Goal: Task Accomplishment & Management: Manage account settings

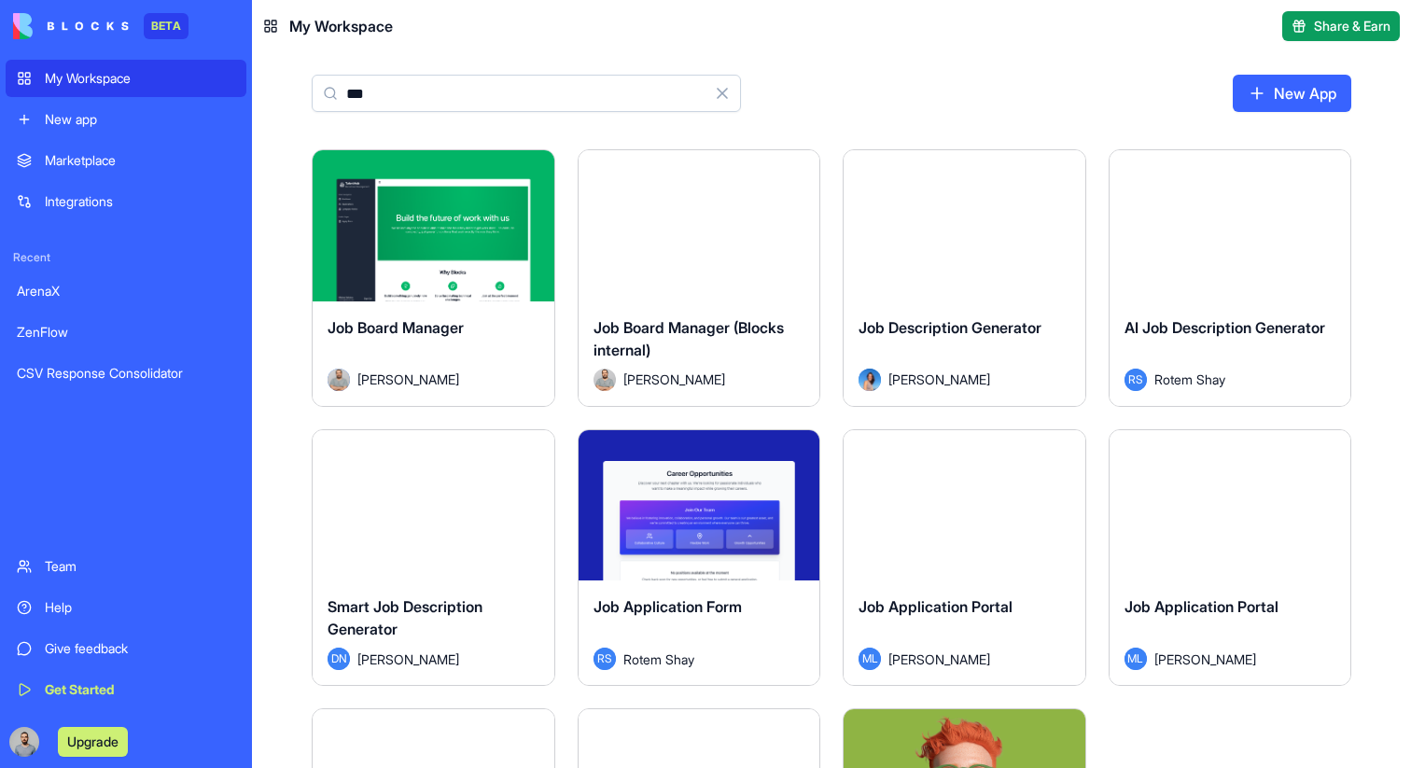
type input "***"
click at [670, 271] on div "Launch" at bounding box center [700, 225] width 242 height 151
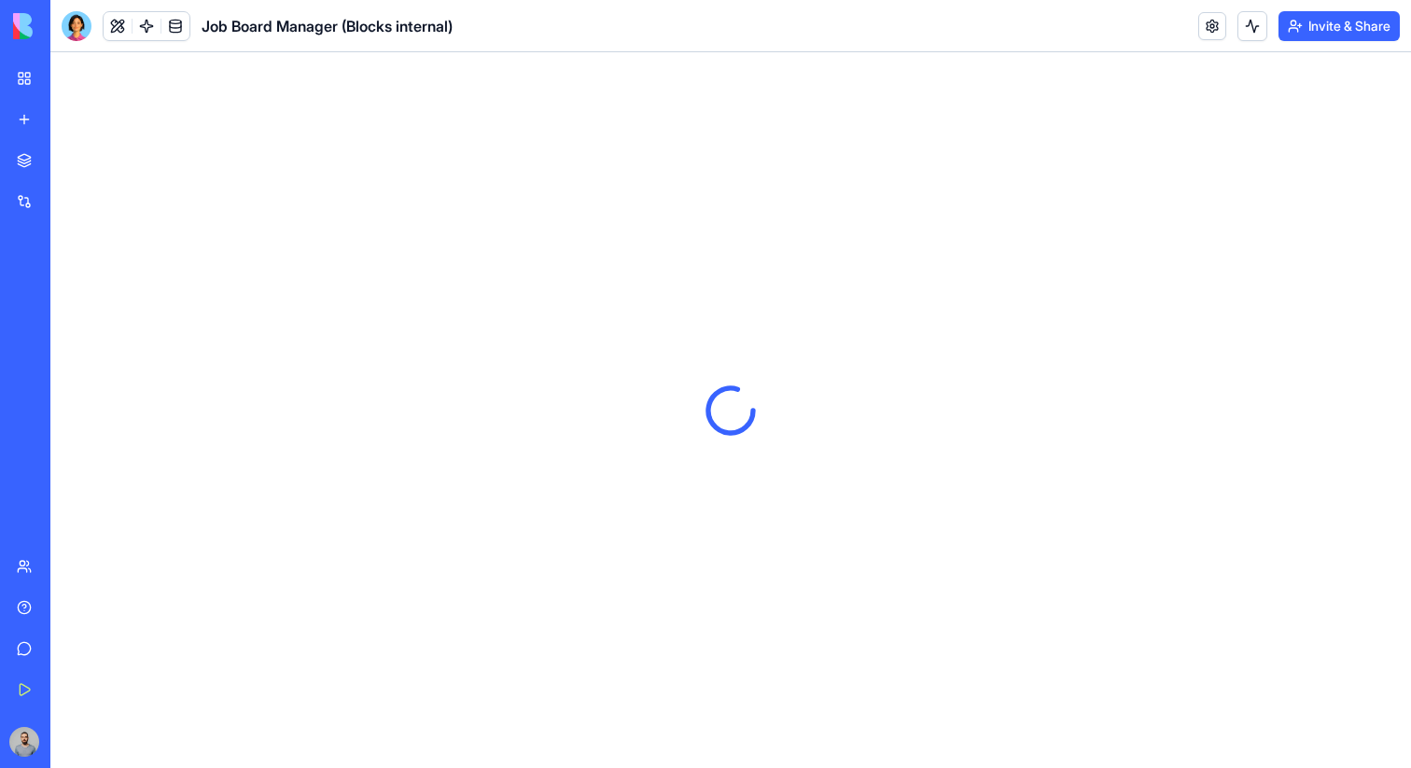
click at [1333, 18] on button "Invite & Share" at bounding box center [1339, 26] width 121 height 30
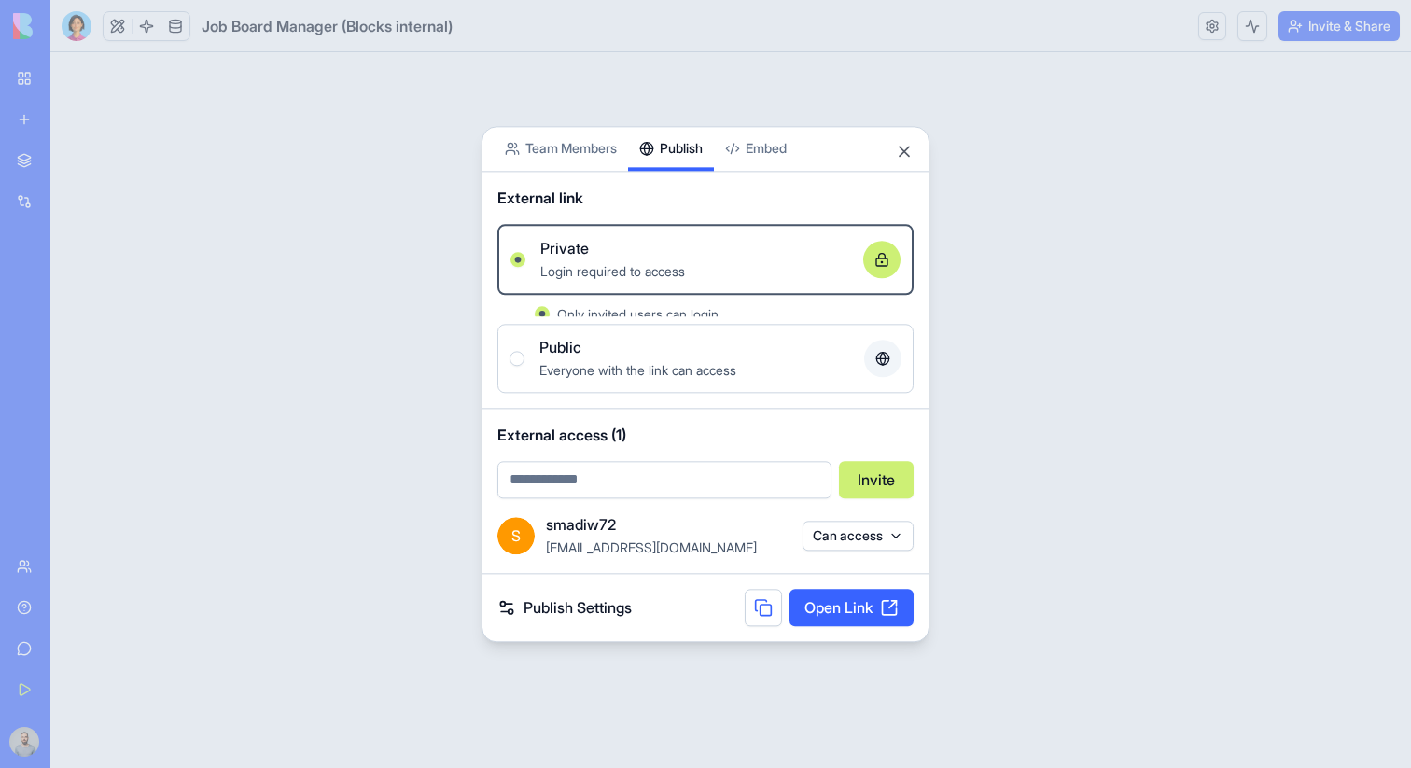
click at [672, 77] on body "BETA My Workspace New app Marketplace Integrations Recent ArenaX ZenFlow CSV Re…" at bounding box center [705, 384] width 1411 height 768
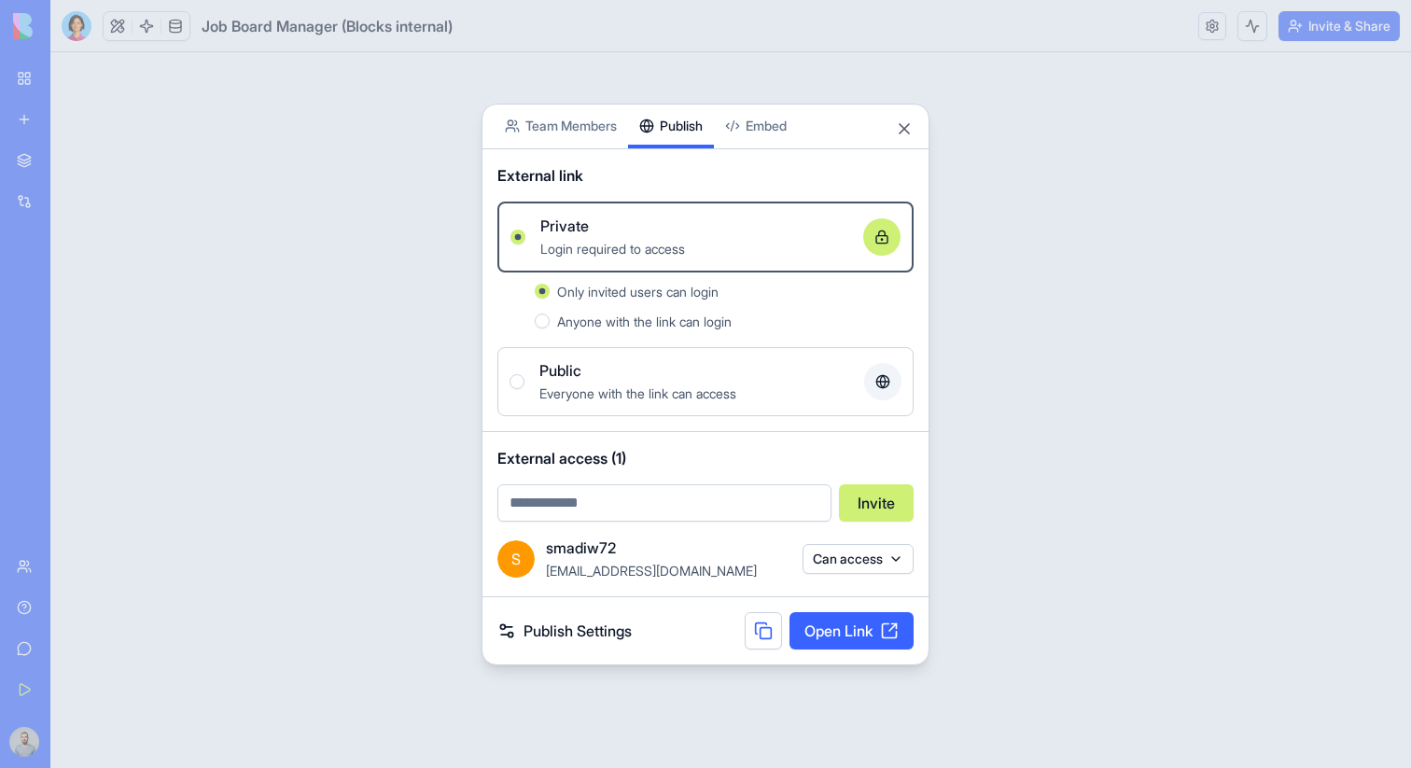
click at [583, 374] on div "Public" at bounding box center [694, 370] width 310 height 22
click at [525, 374] on button "Public Everyone with the link can access" at bounding box center [517, 381] width 15 height 15
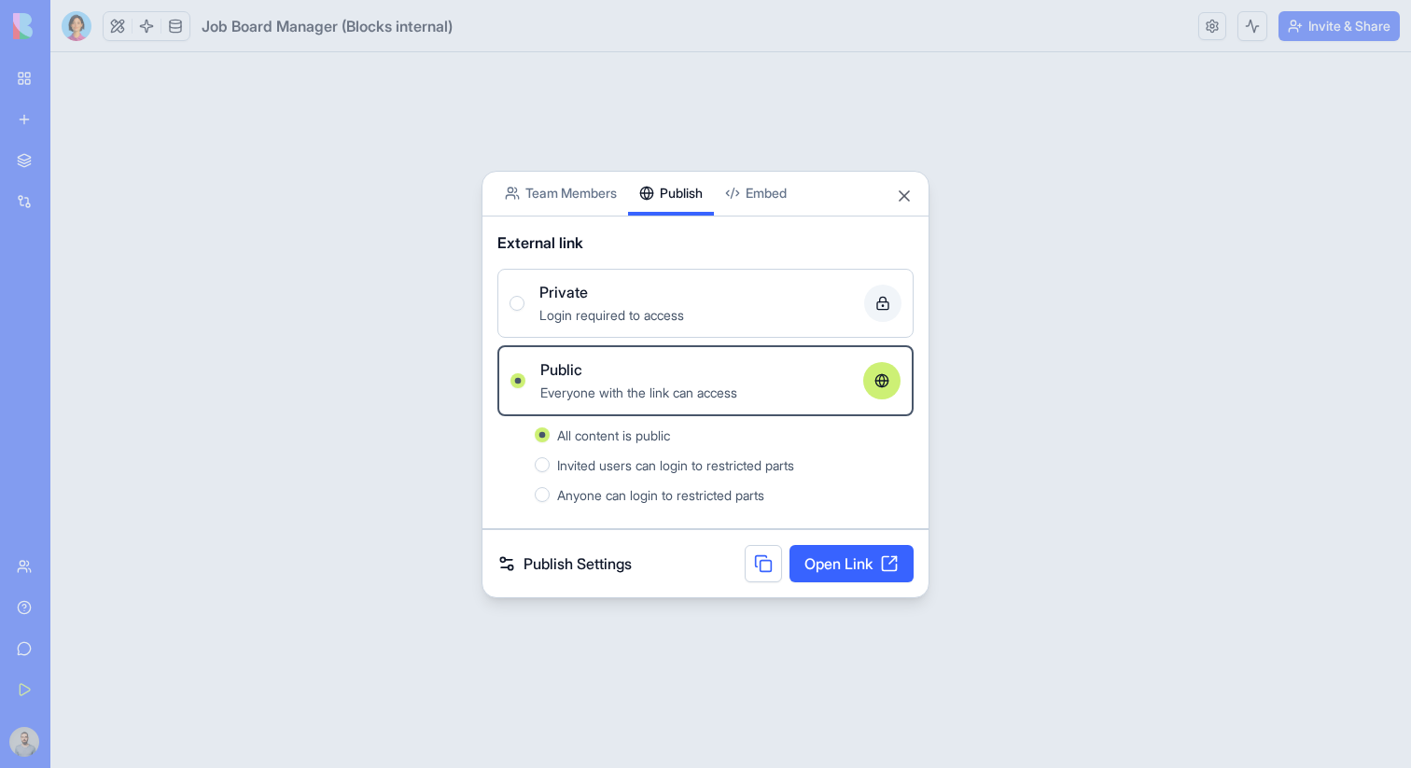
click at [1004, 439] on div at bounding box center [705, 384] width 1411 height 768
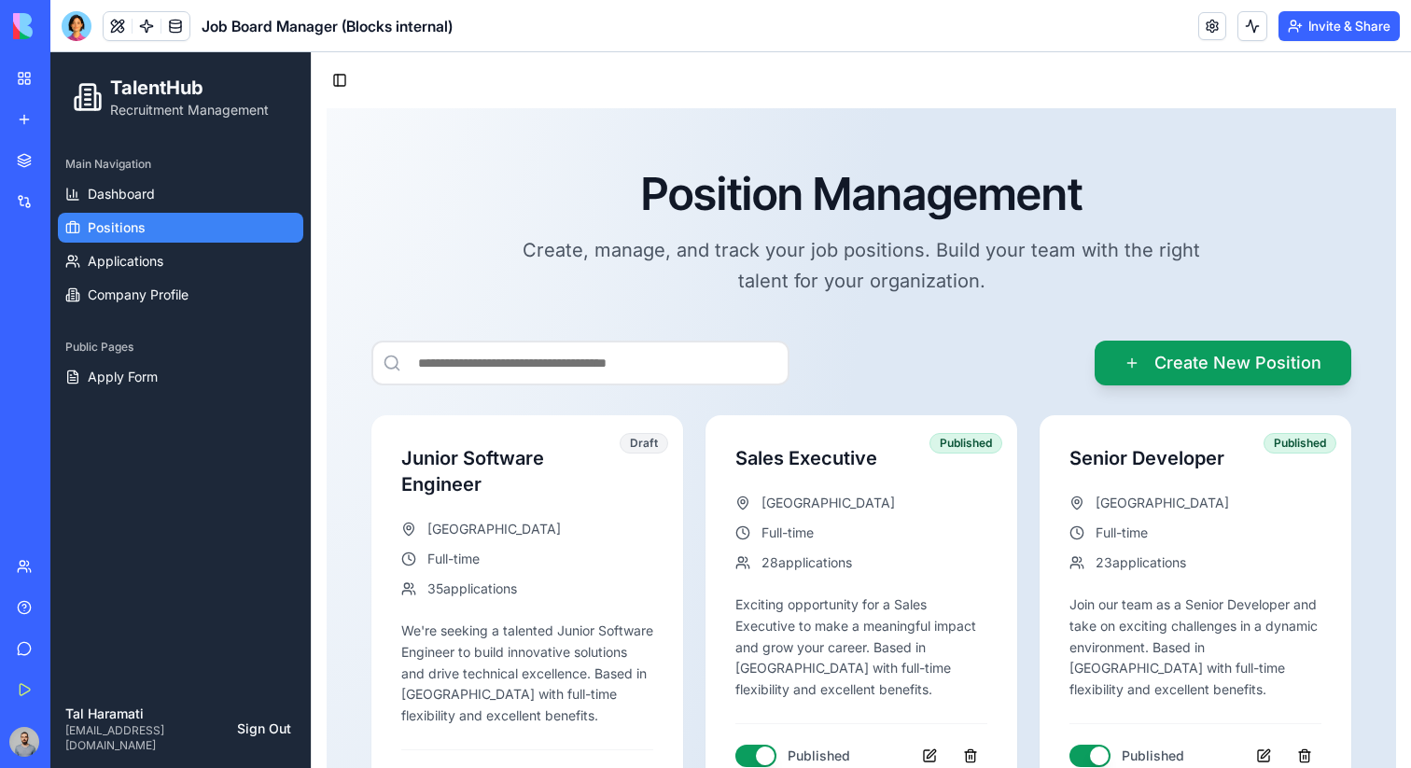
click at [1301, 34] on button "Invite & Share" at bounding box center [1339, 26] width 121 height 30
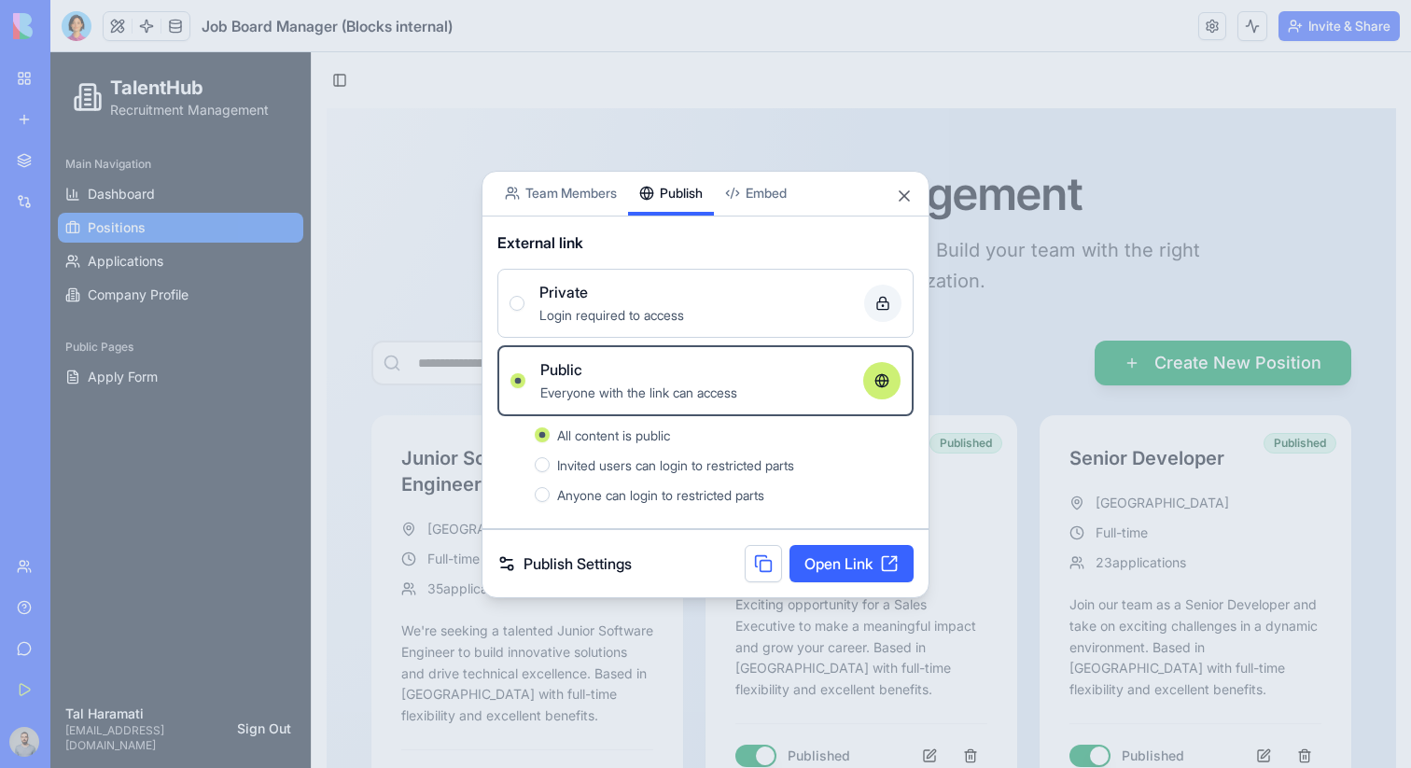
click at [1113, 241] on div at bounding box center [705, 384] width 1411 height 768
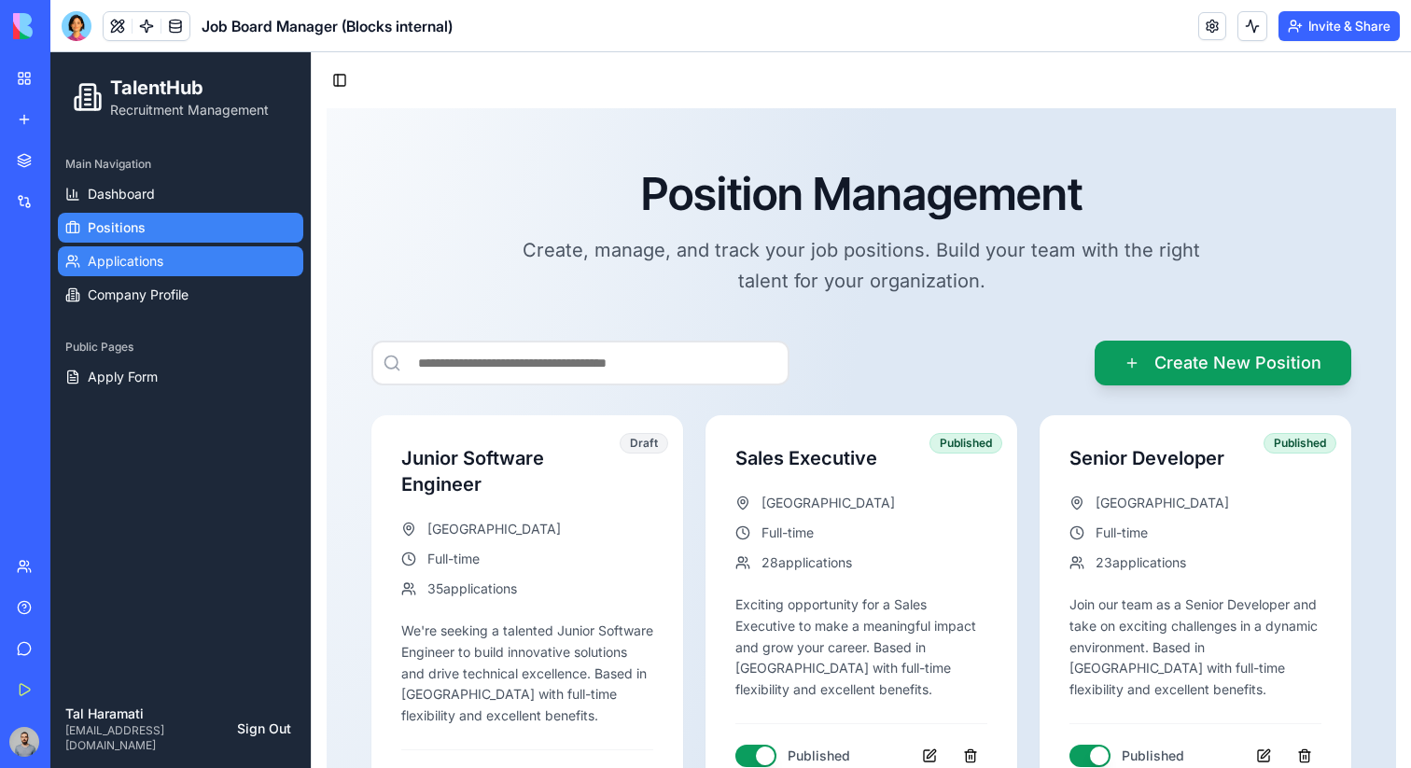
click at [180, 268] on link "Applications" at bounding box center [180, 261] width 245 height 30
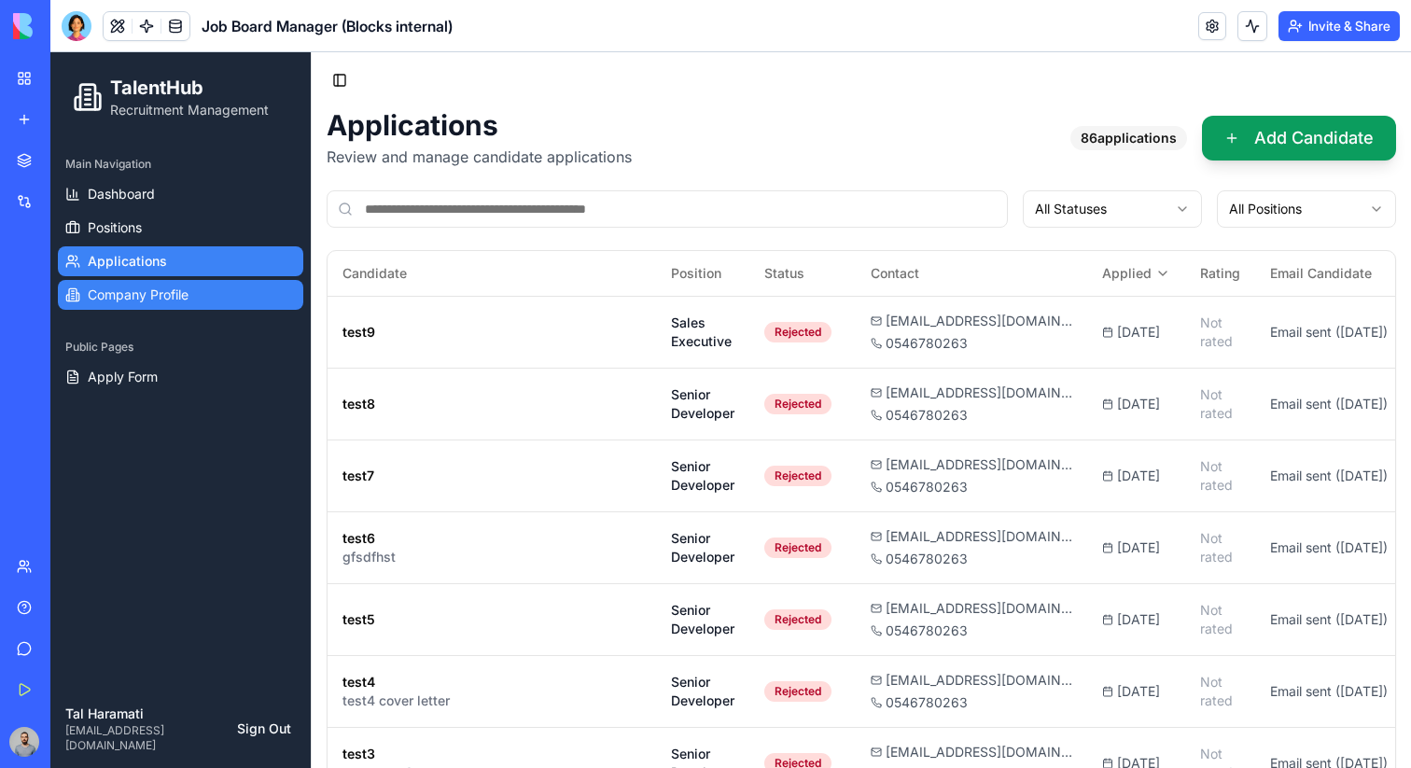
click at [246, 287] on link "Company Profile" at bounding box center [180, 295] width 245 height 30
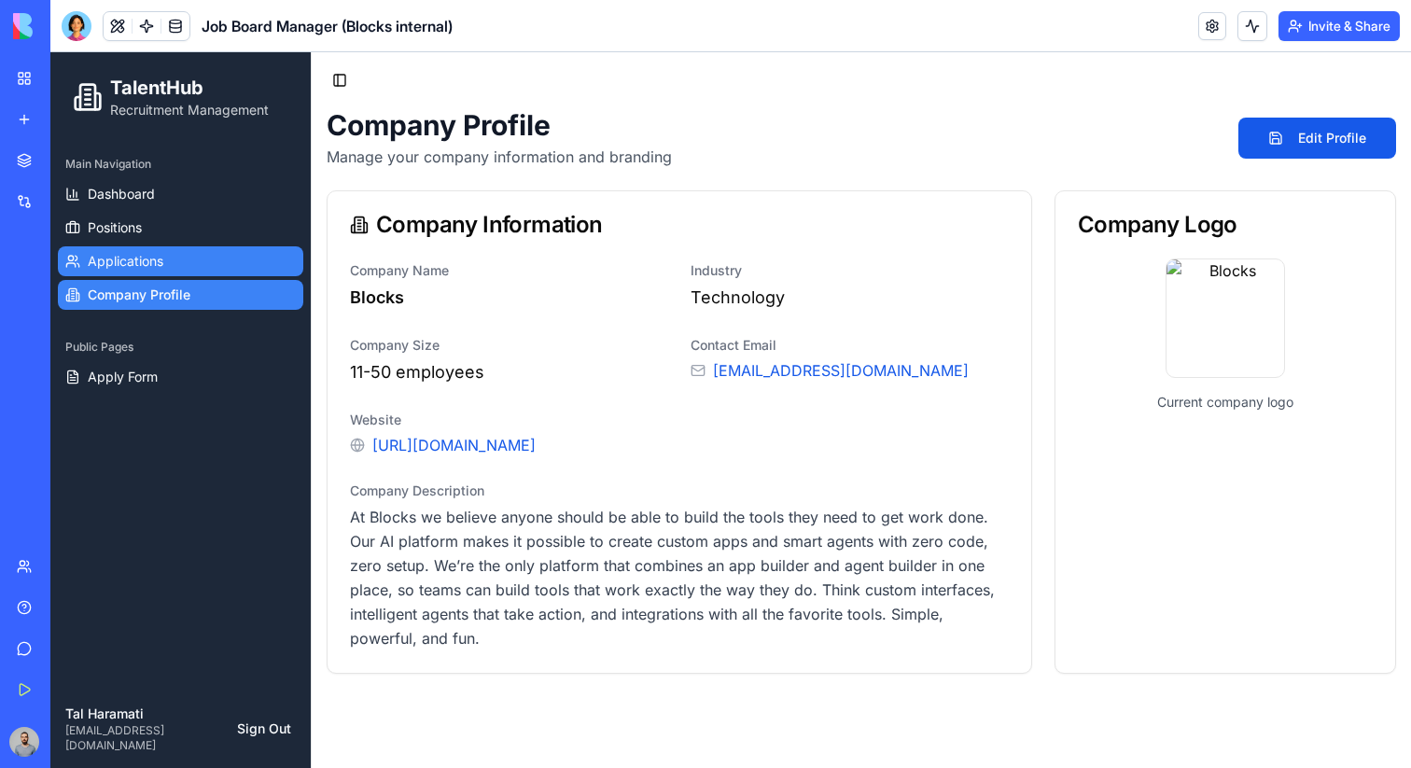
click at [201, 247] on link "Applications" at bounding box center [180, 261] width 245 height 30
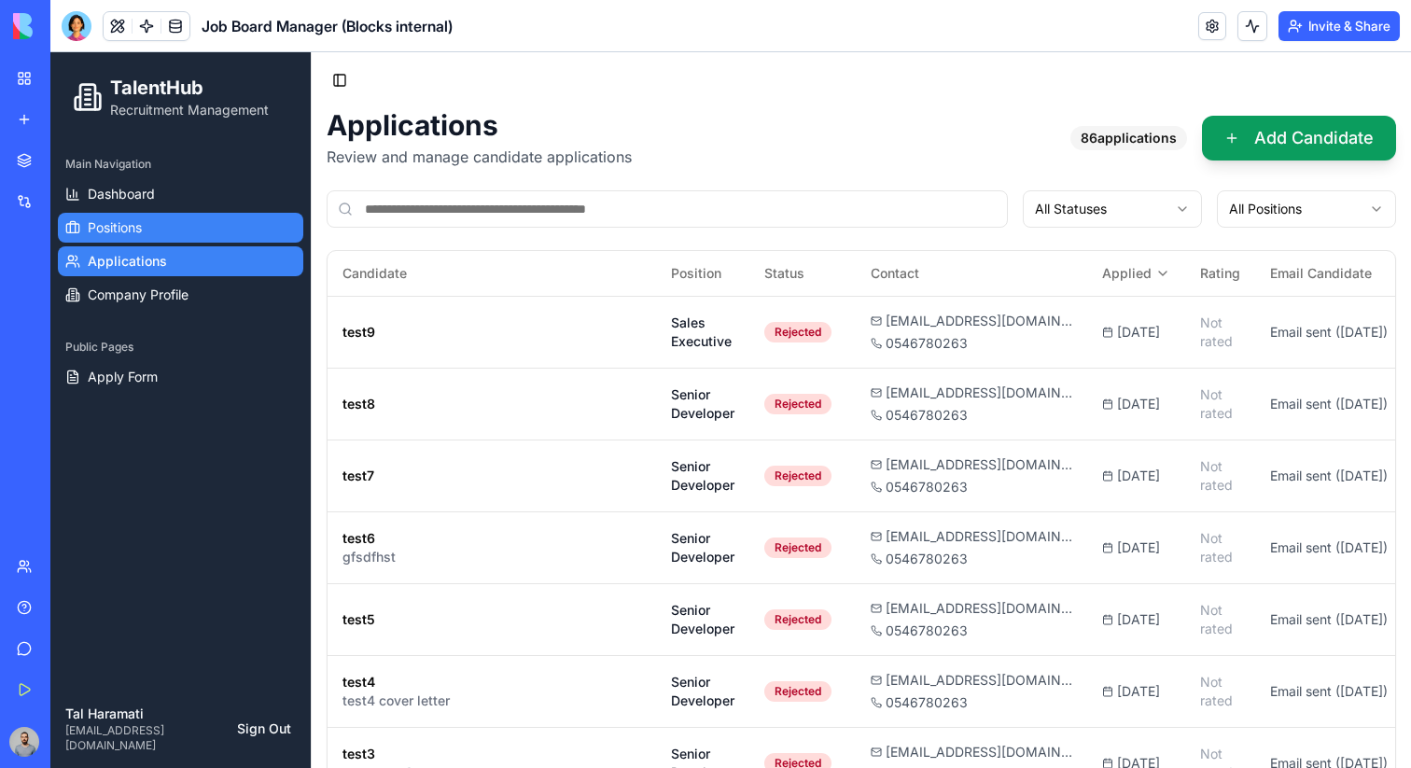
click at [197, 224] on link "Positions" at bounding box center [180, 228] width 245 height 30
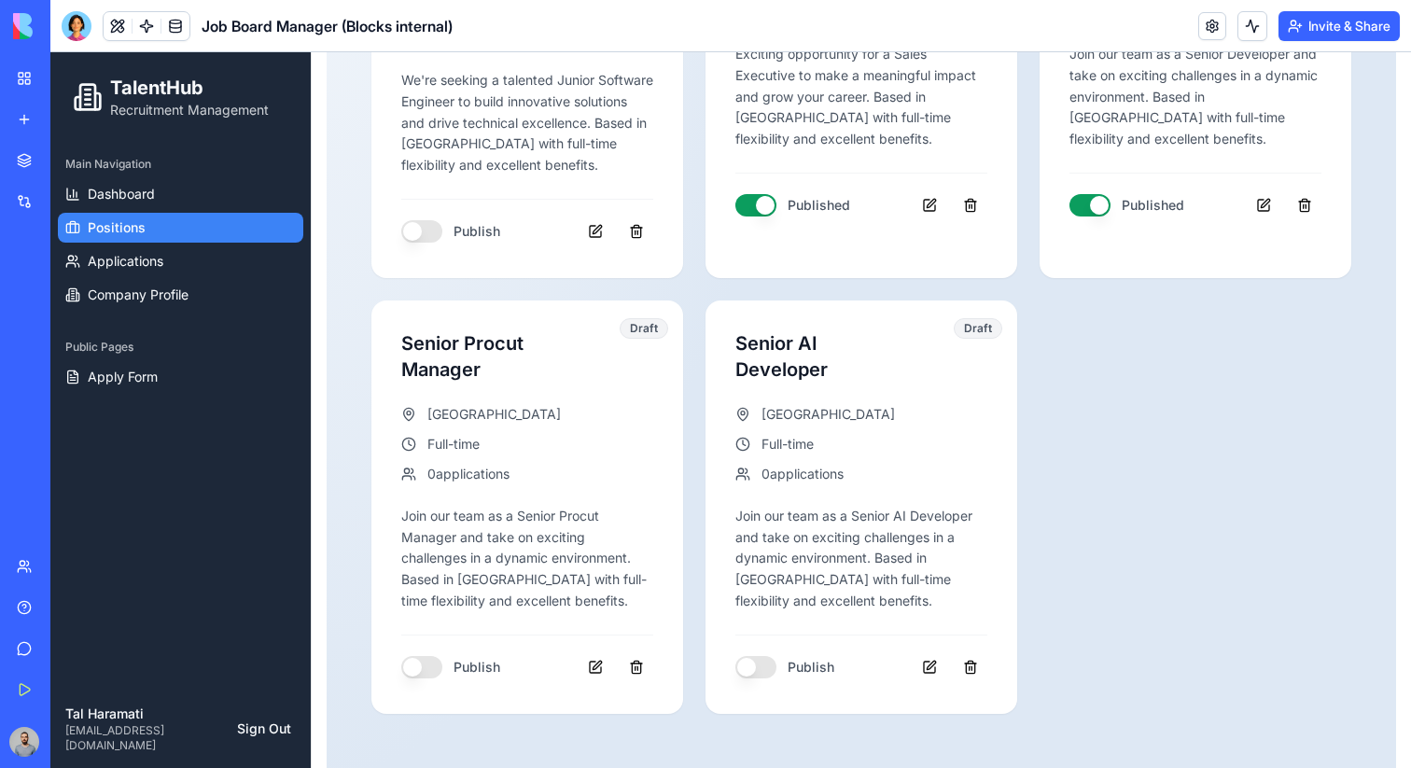
scroll to position [570, 0]
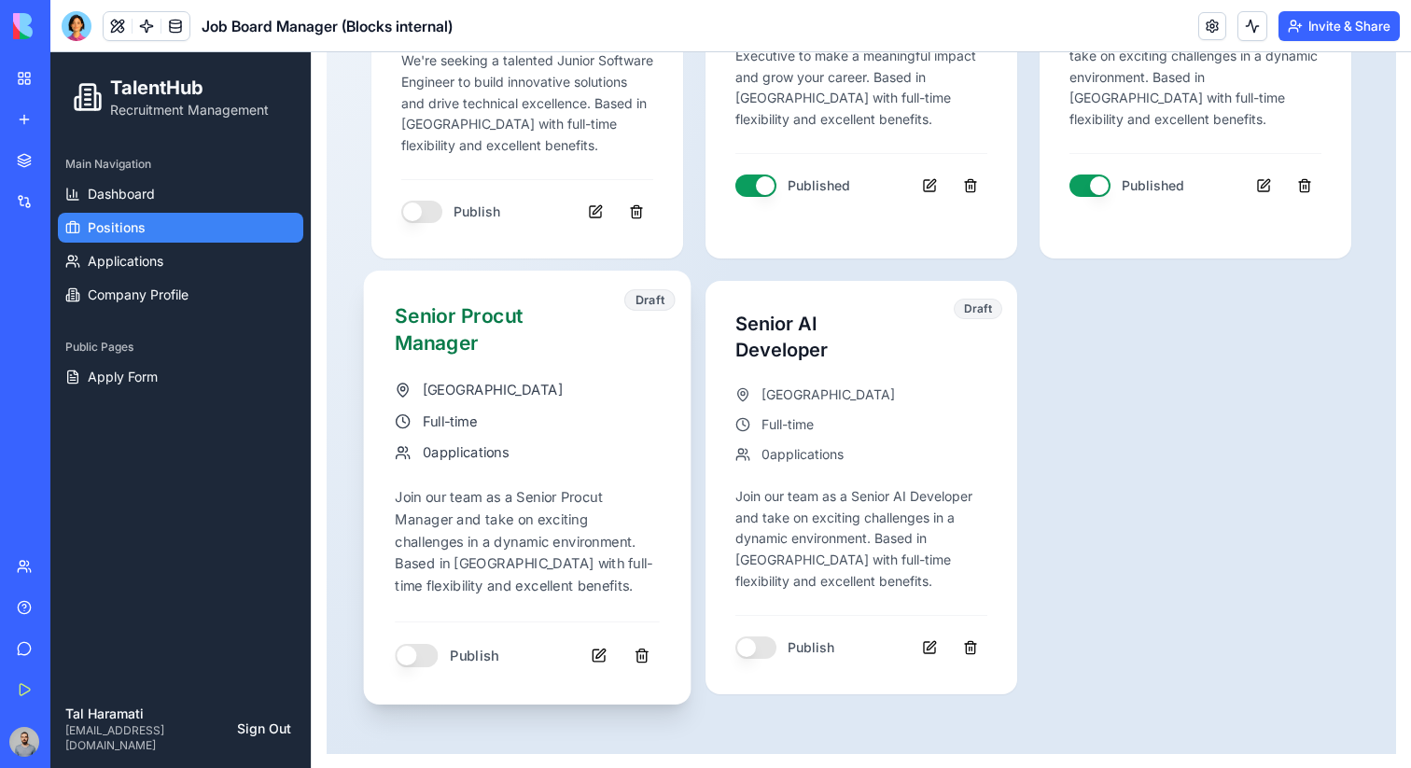
click at [455, 315] on h3 "Senior Procut Manager" at bounding box center [527, 328] width 265 height 55
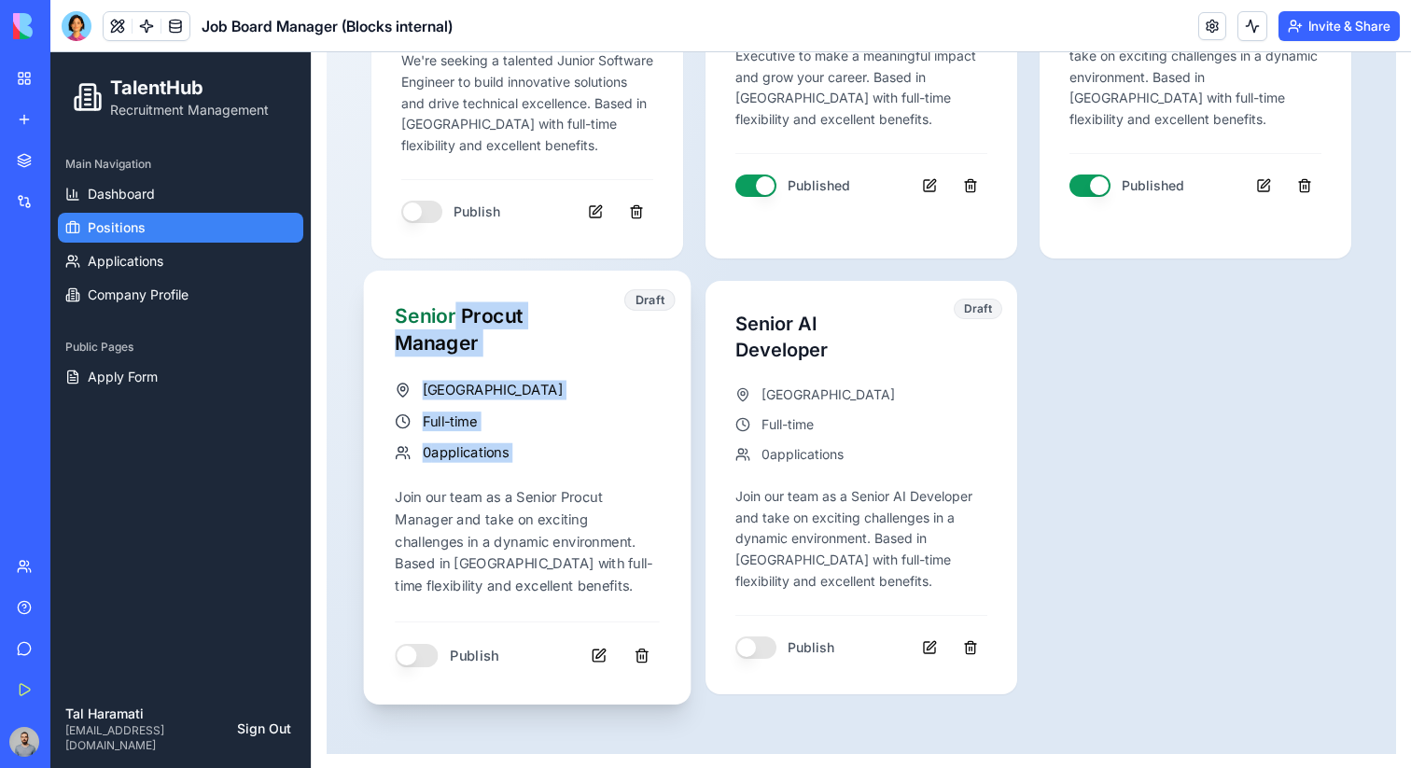
drag, startPoint x: 455, startPoint y: 315, endPoint x: 580, endPoint y: 447, distance: 181.6
click at [580, 447] on div "Senior Procut Manager [GEOGRAPHIC_DATA] Full-time 0 applications Join our team …" at bounding box center [527, 486] width 265 height 371
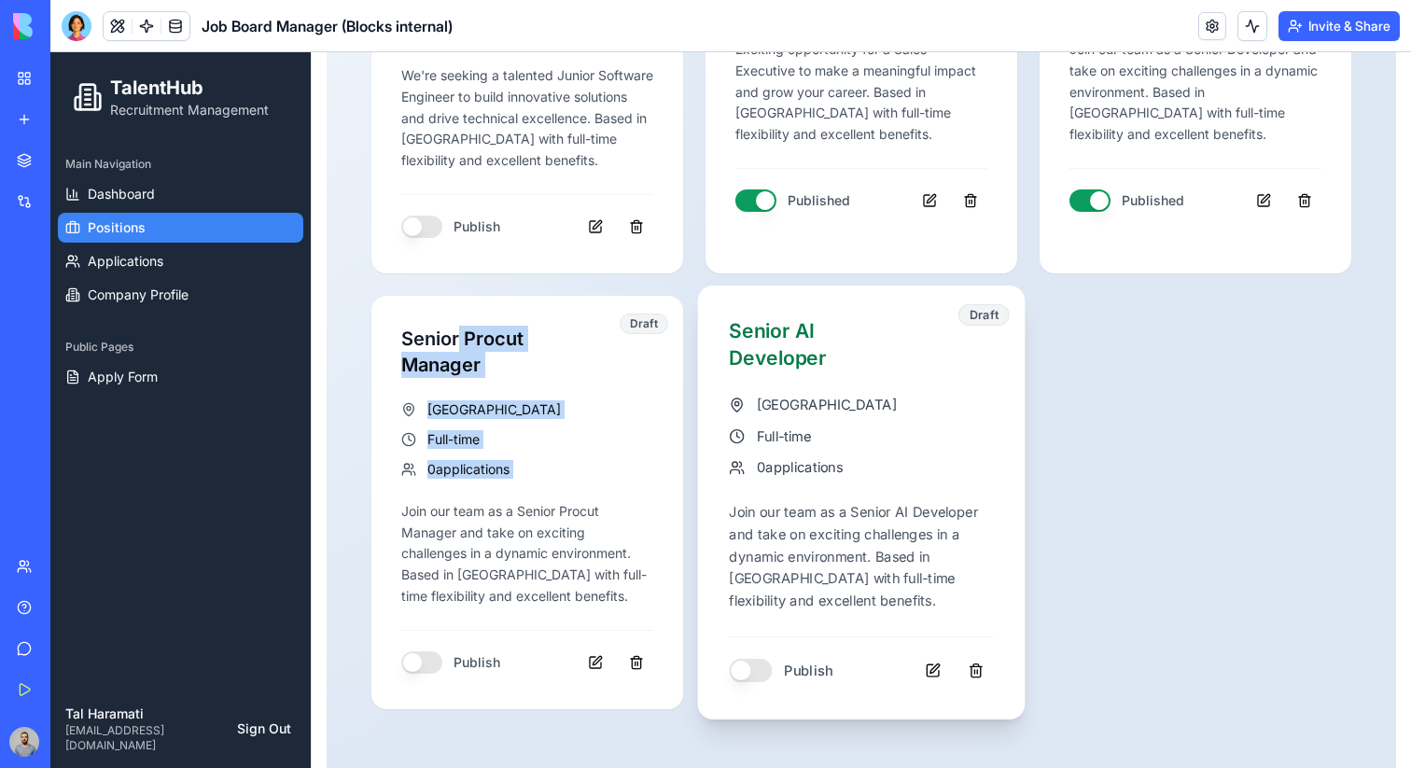
scroll to position [565, 0]
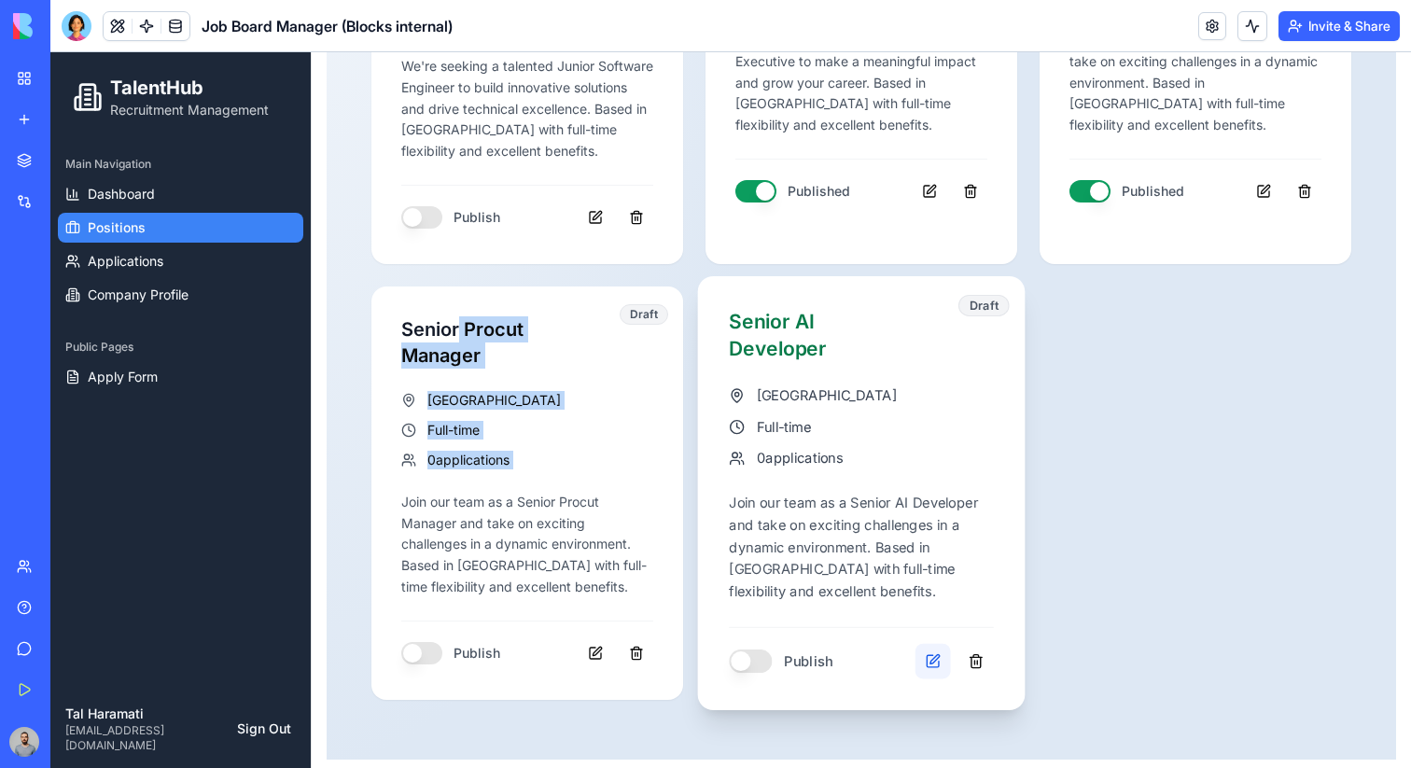
click at [936, 662] on button at bounding box center [933, 660] width 35 height 35
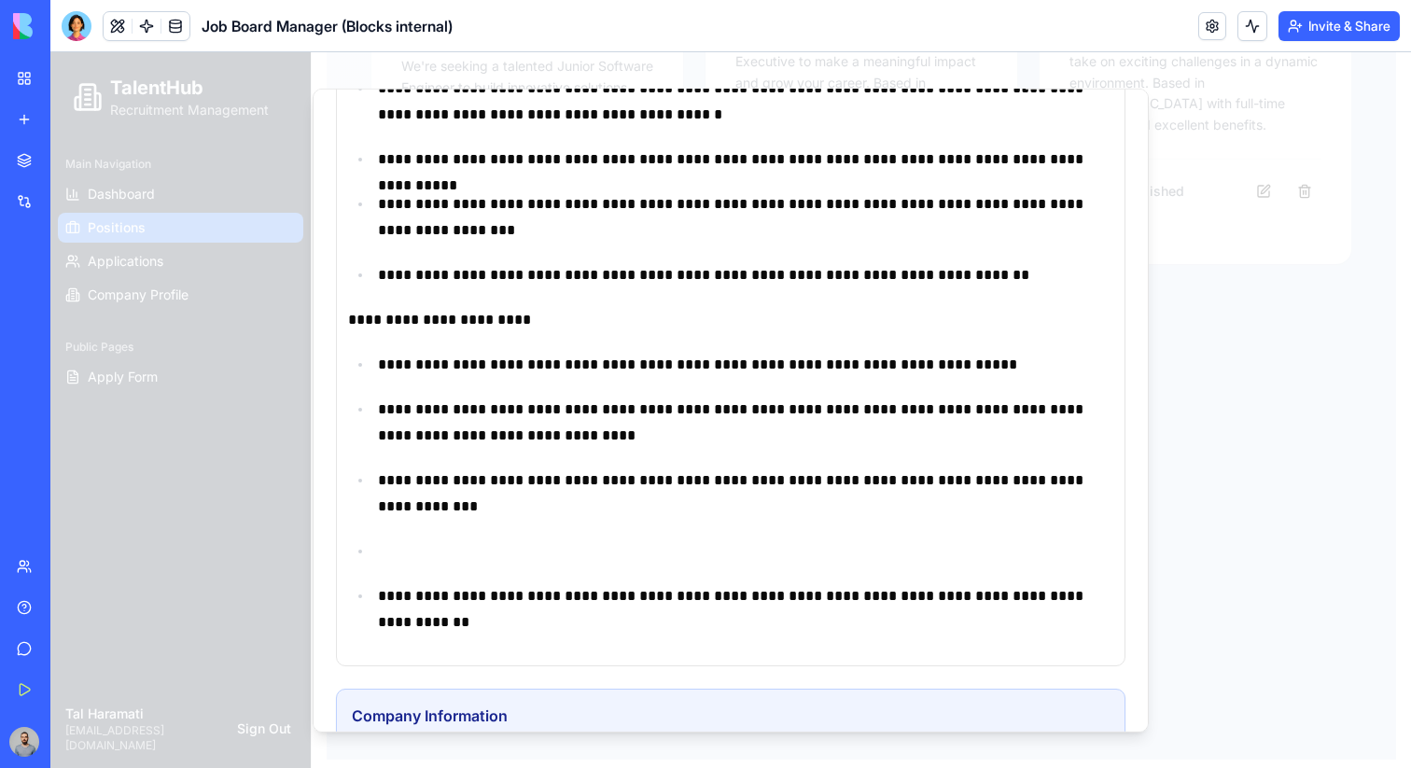
scroll to position [1646, 0]
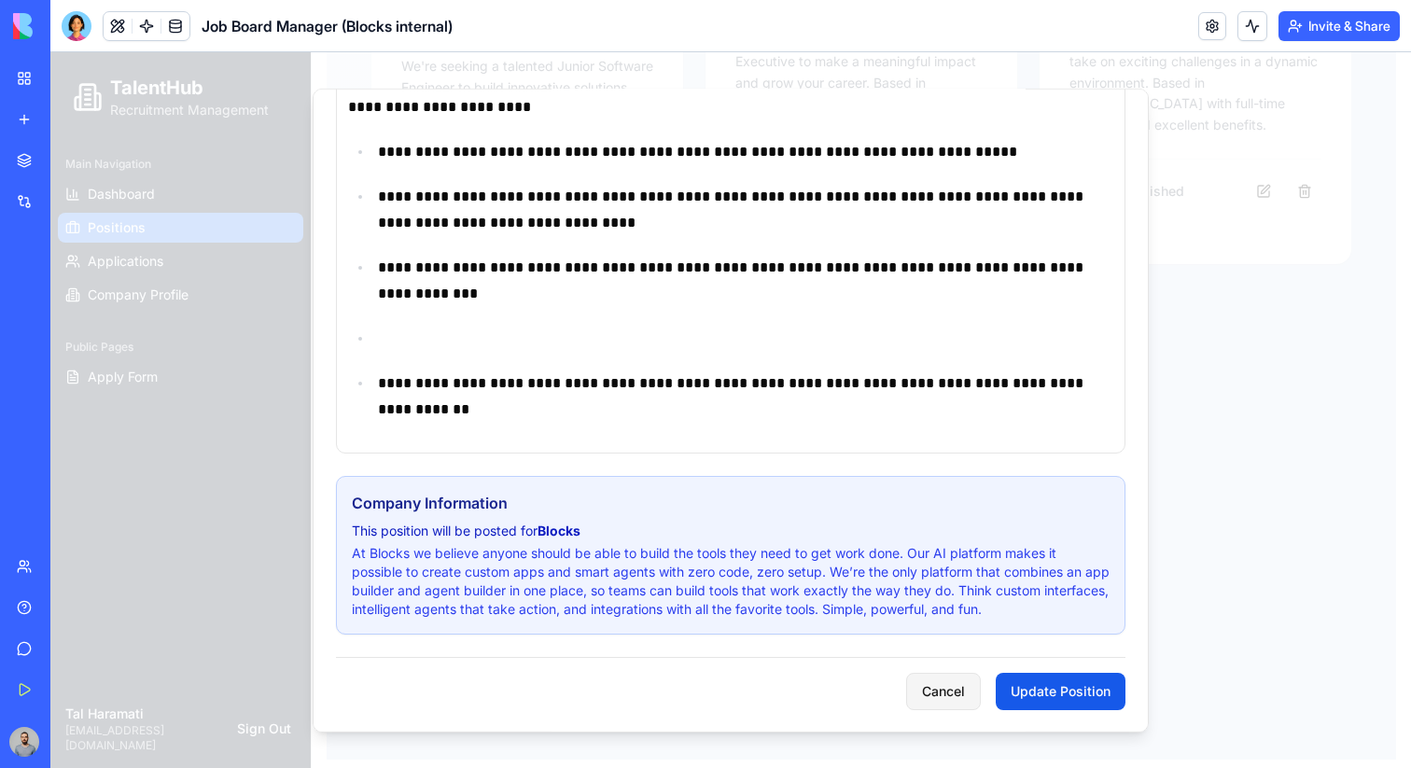
click at [926, 690] on button "Cancel" at bounding box center [943, 690] width 75 height 37
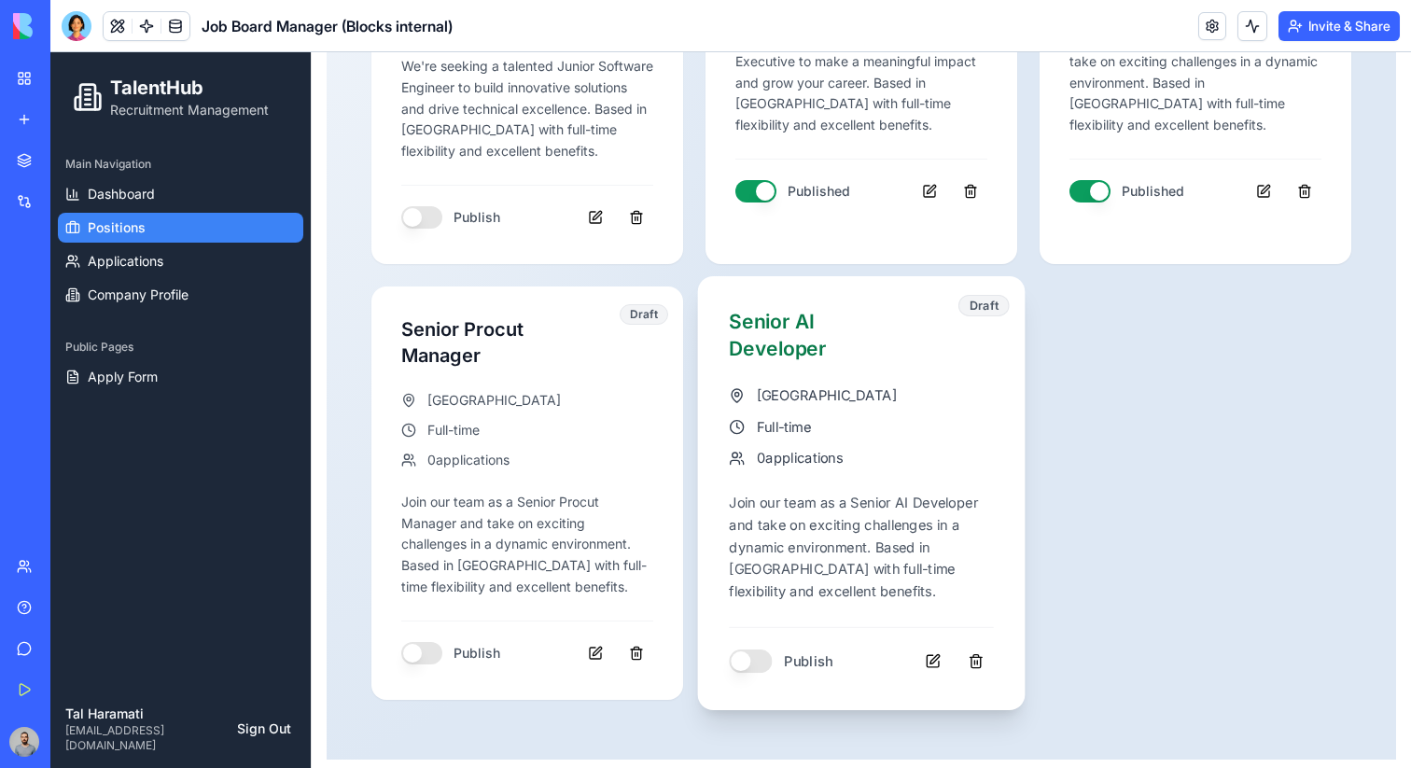
click at [752, 665] on button "button" at bounding box center [750, 660] width 43 height 23
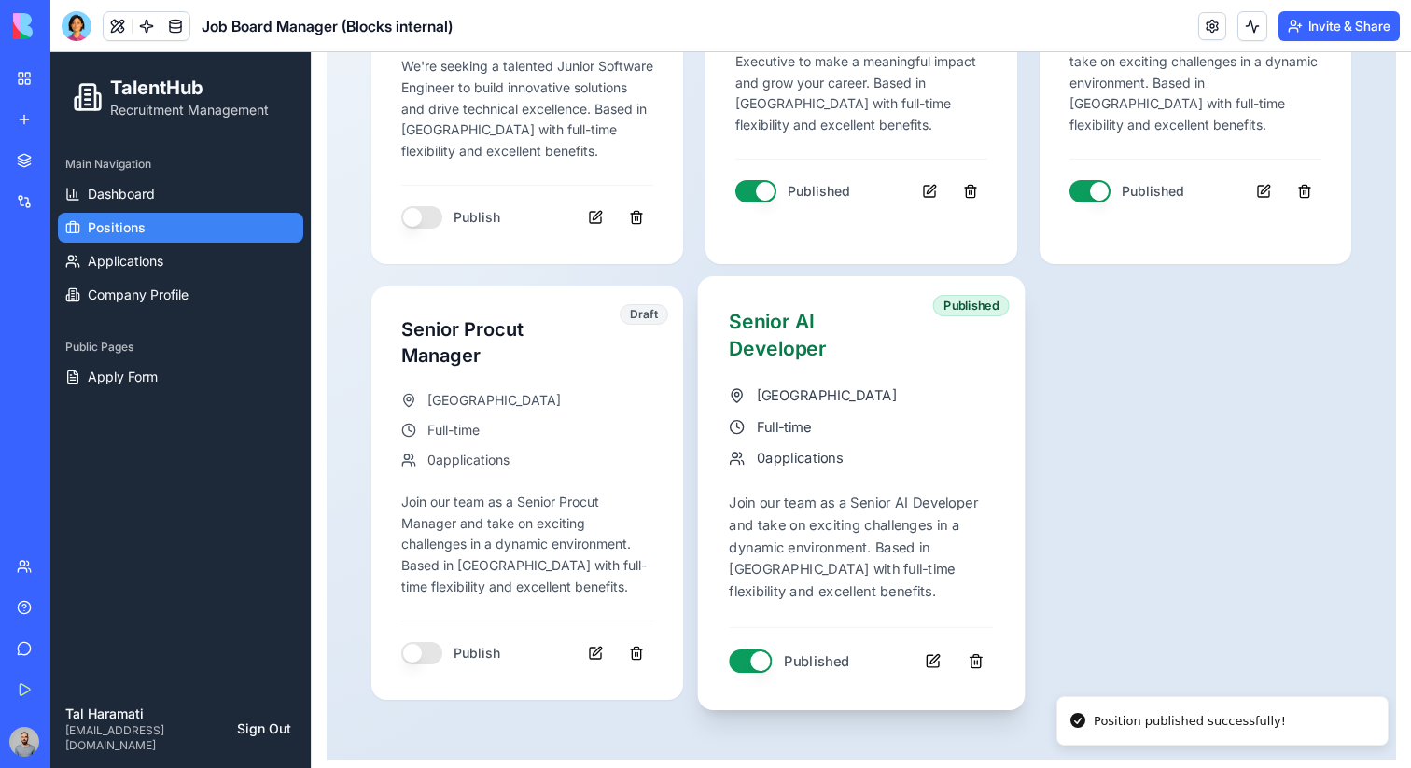
type button "on"
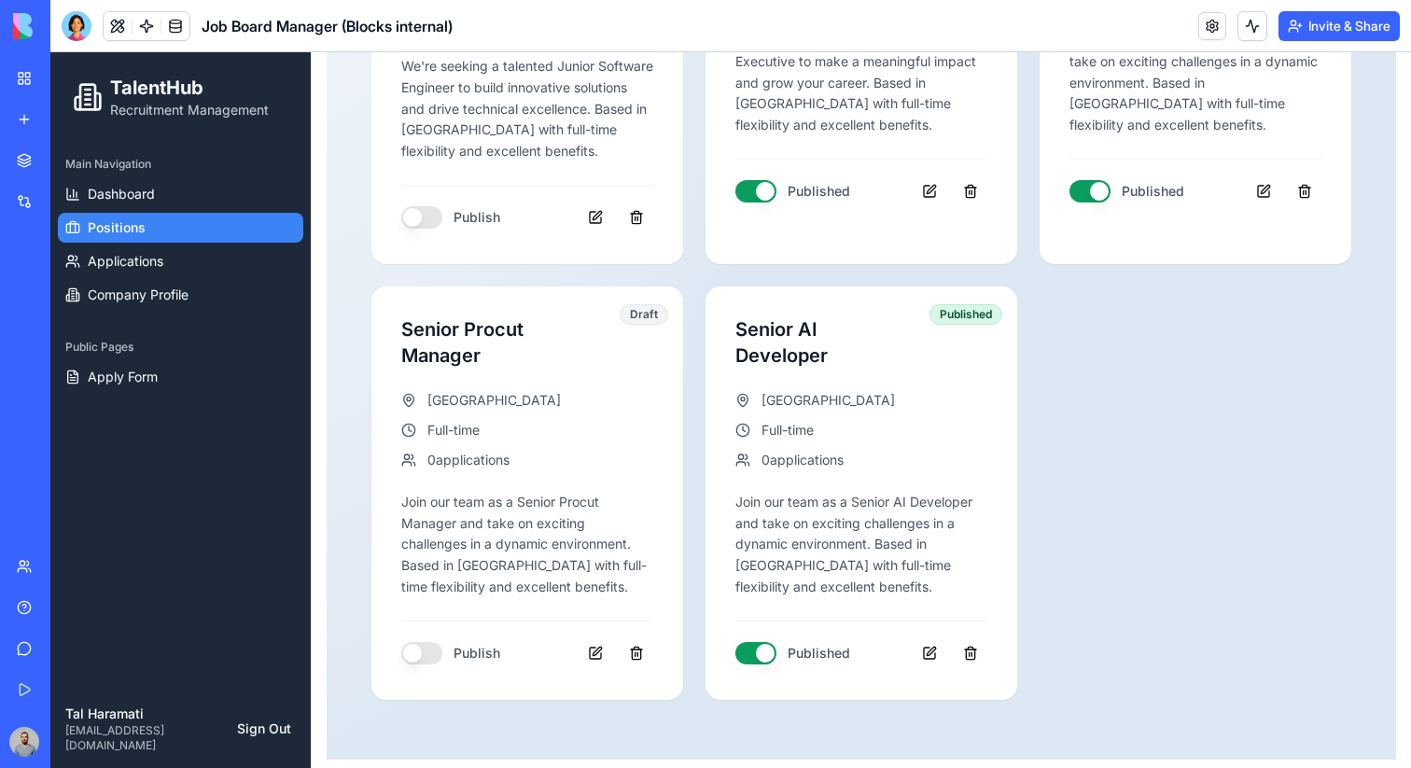
click at [1297, 35] on button "Invite & Share" at bounding box center [1339, 26] width 121 height 30
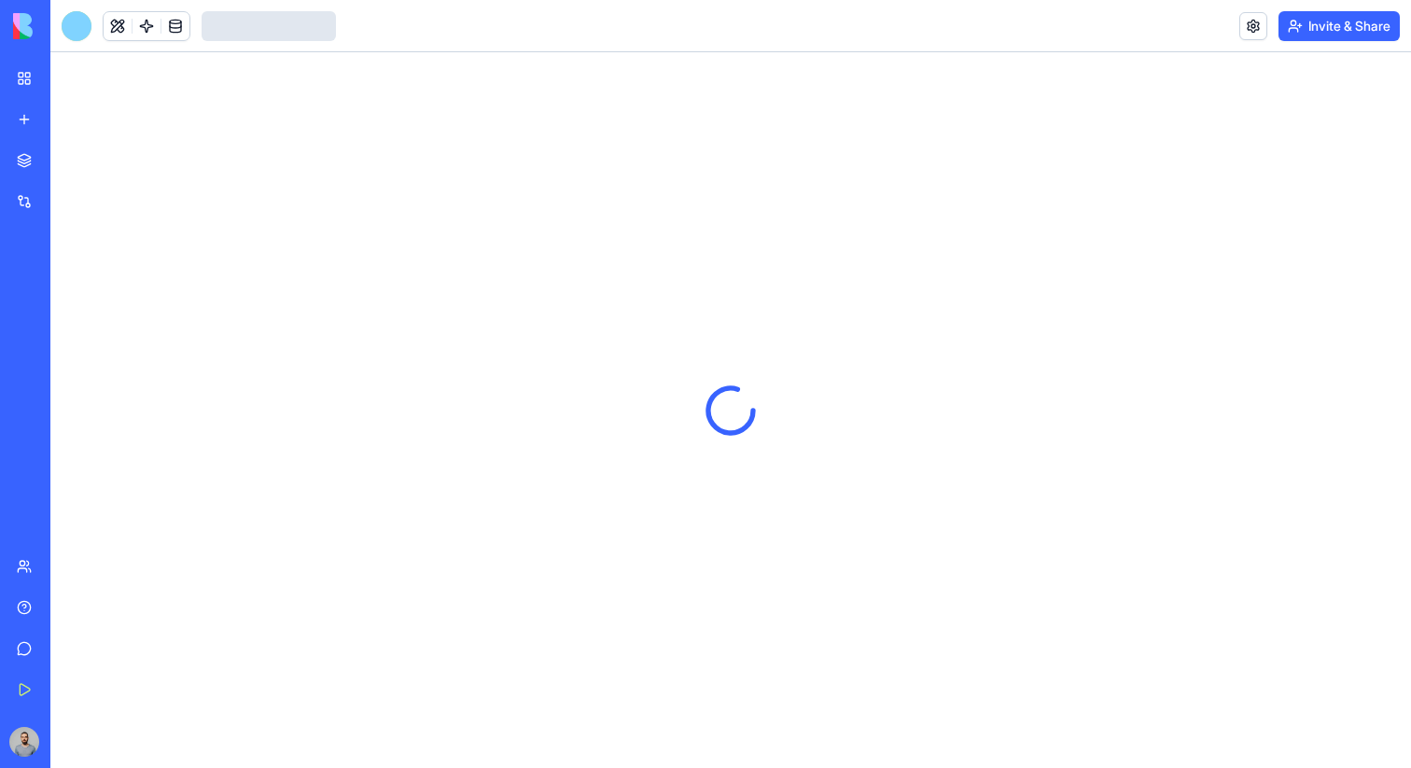
click at [1319, 25] on button "Invite & Share" at bounding box center [1339, 26] width 121 height 30
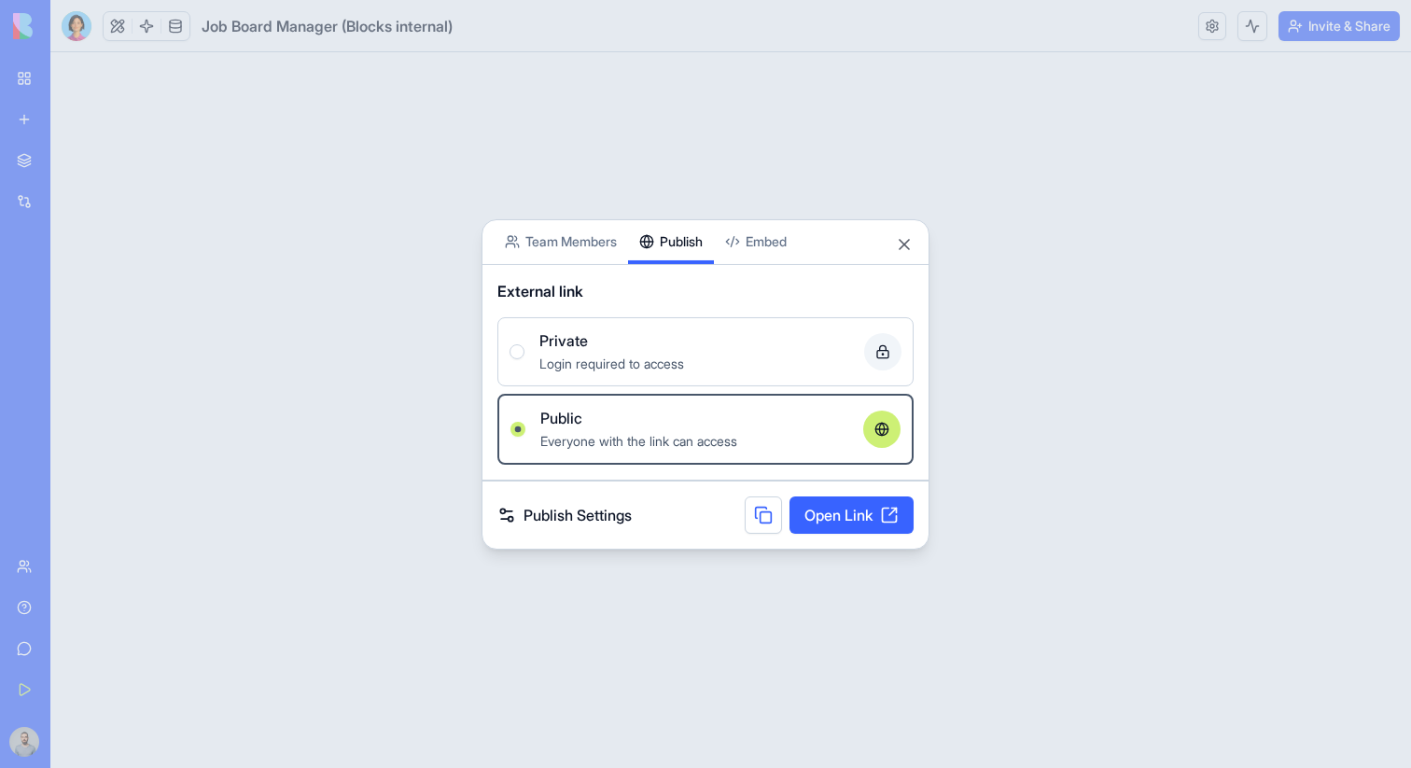
click at [688, 54] on body "BETA My Workspace New app Marketplace Integrations Recent ArenaX ArenaX Smart T…" at bounding box center [705, 384] width 1411 height 768
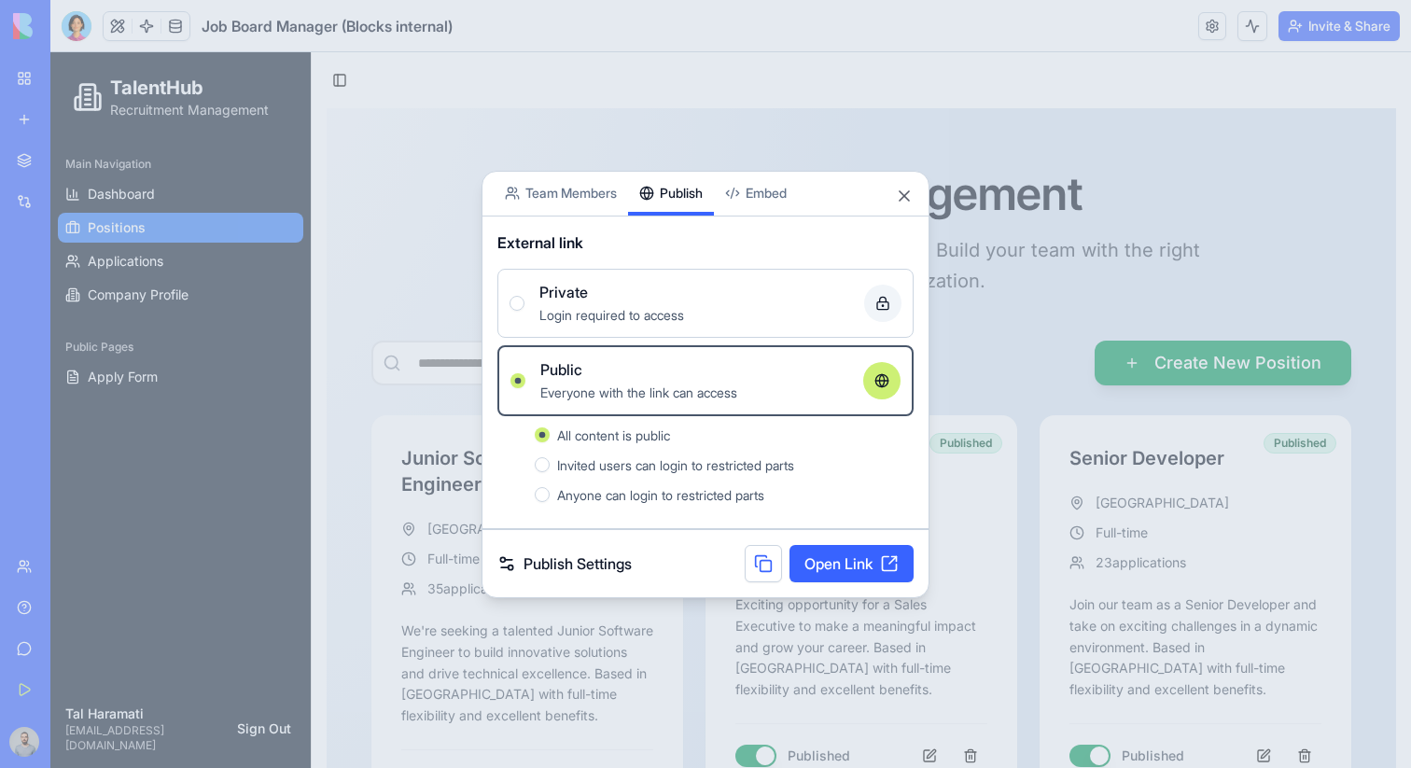
click at [1103, 324] on div at bounding box center [705, 384] width 1411 height 768
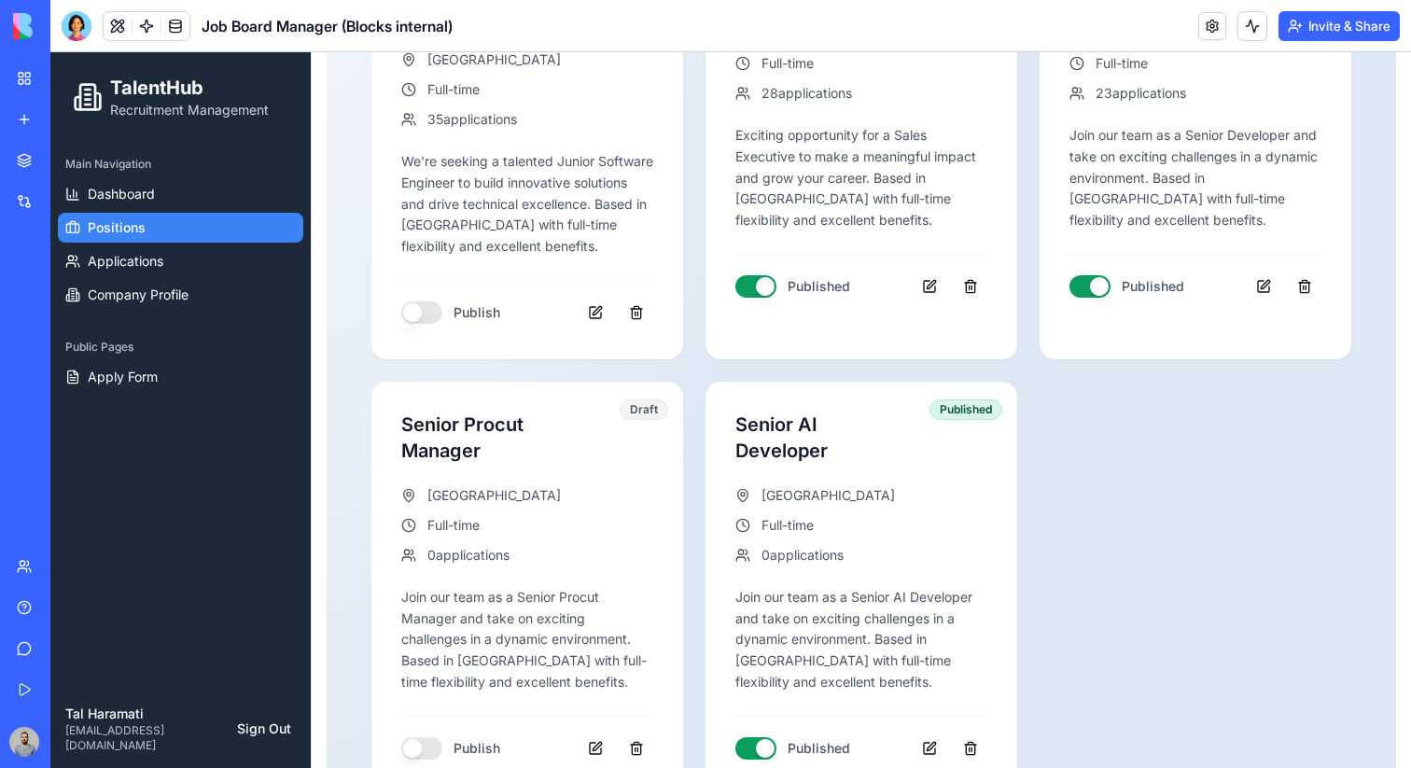
scroll to position [570, 0]
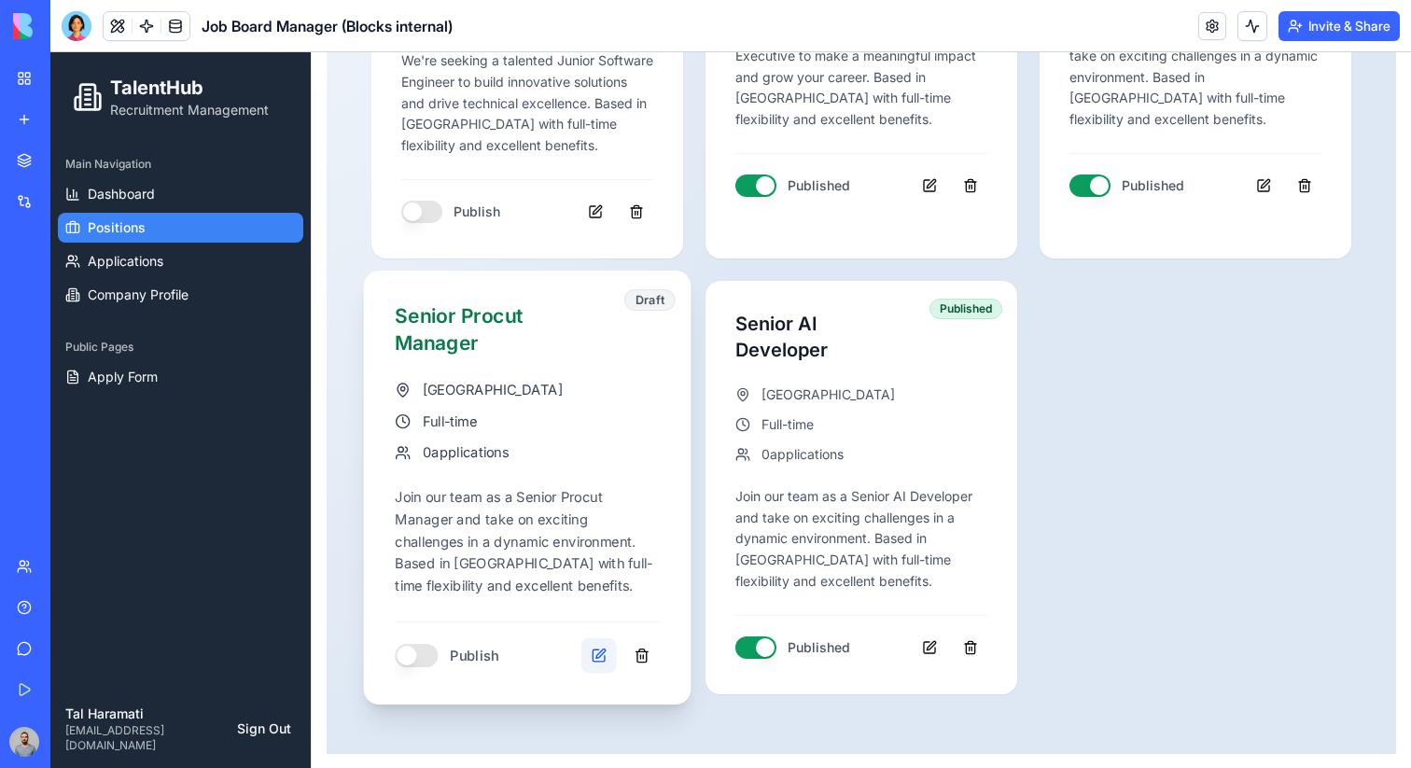
click at [597, 644] on button at bounding box center [598, 654] width 35 height 35
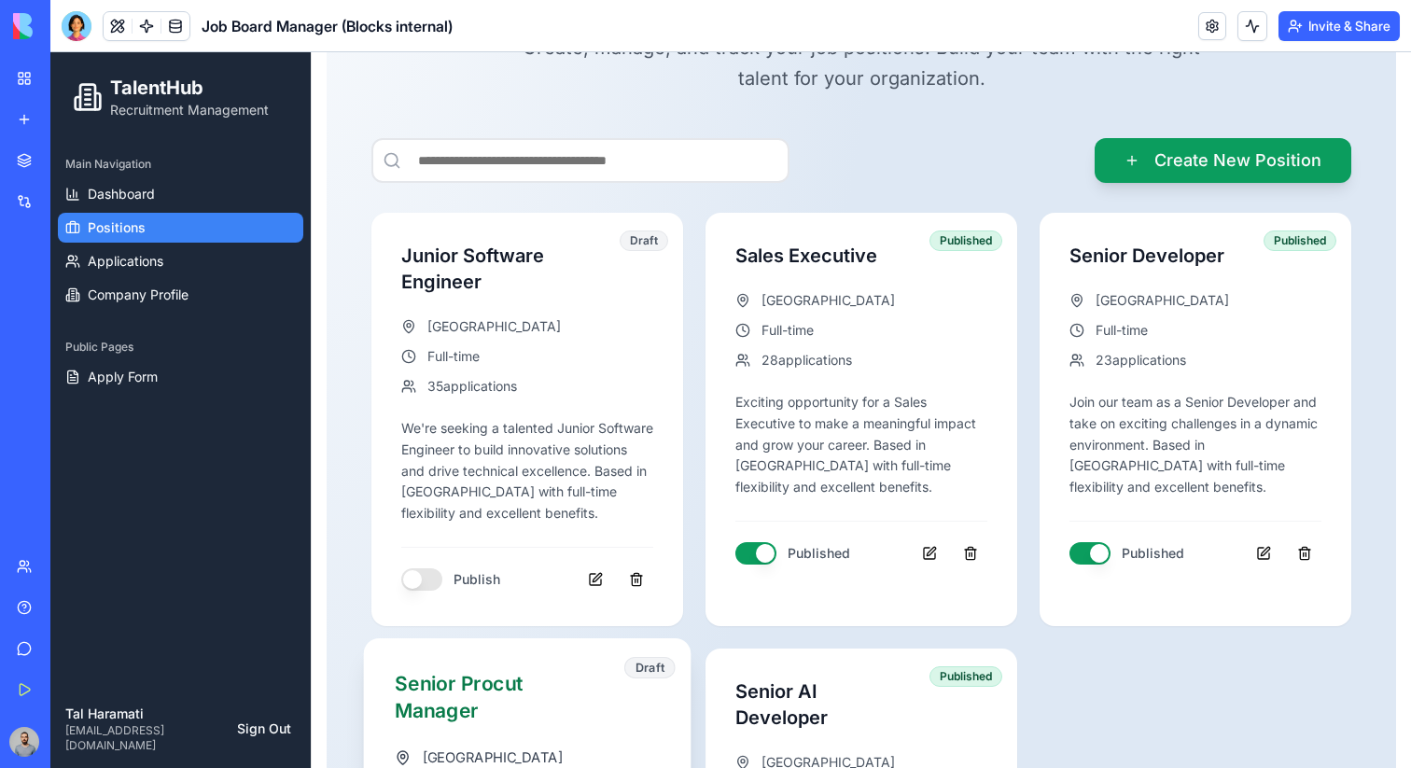
scroll to position [199, 0]
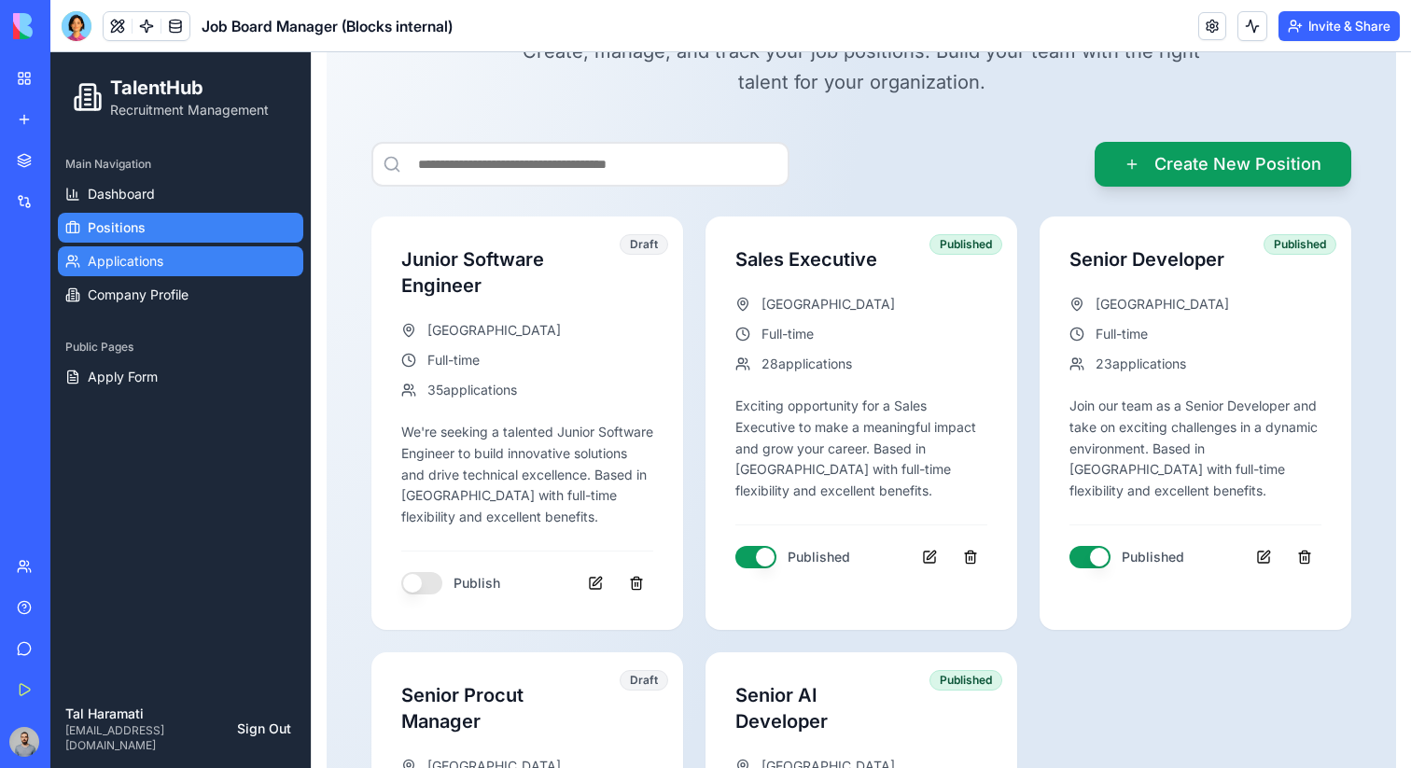
click at [217, 267] on link "Applications" at bounding box center [180, 261] width 245 height 30
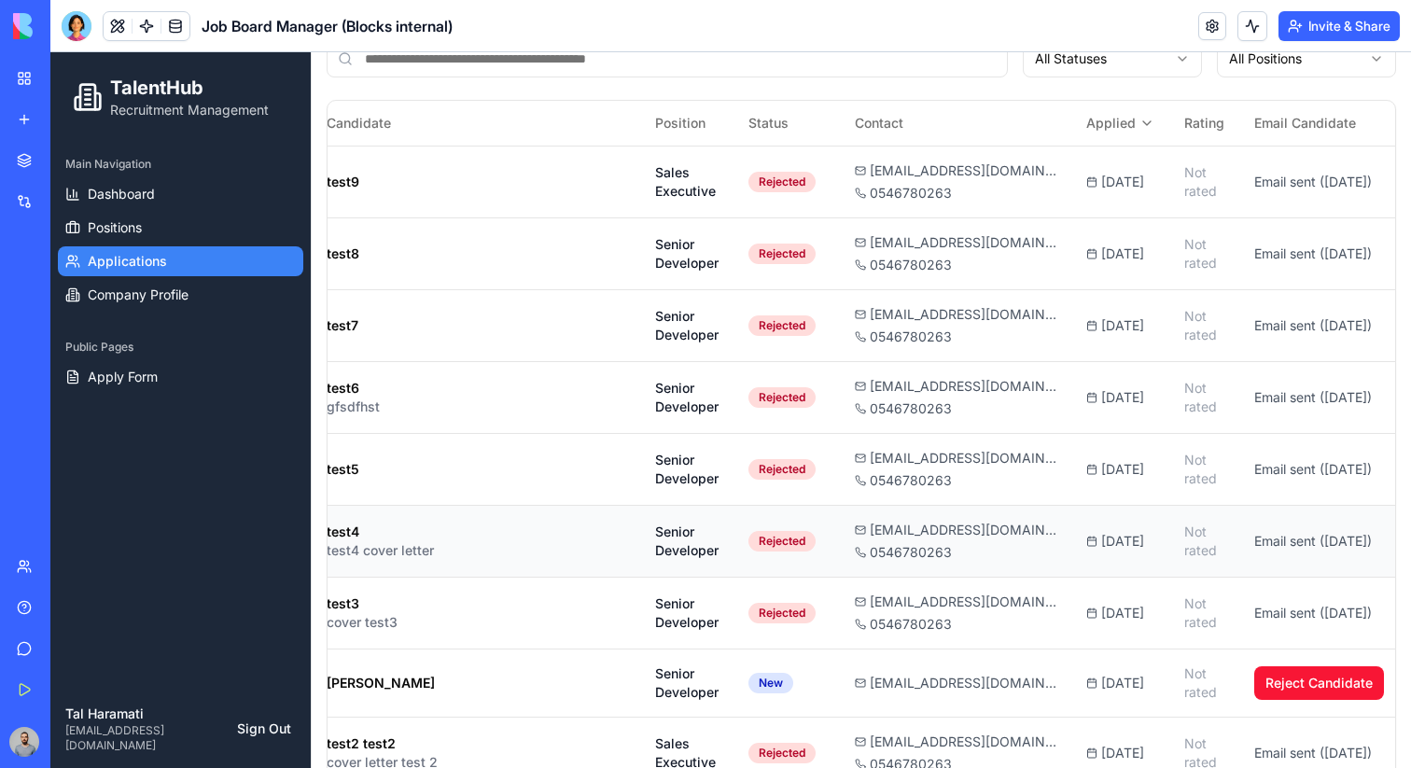
scroll to position [128, 0]
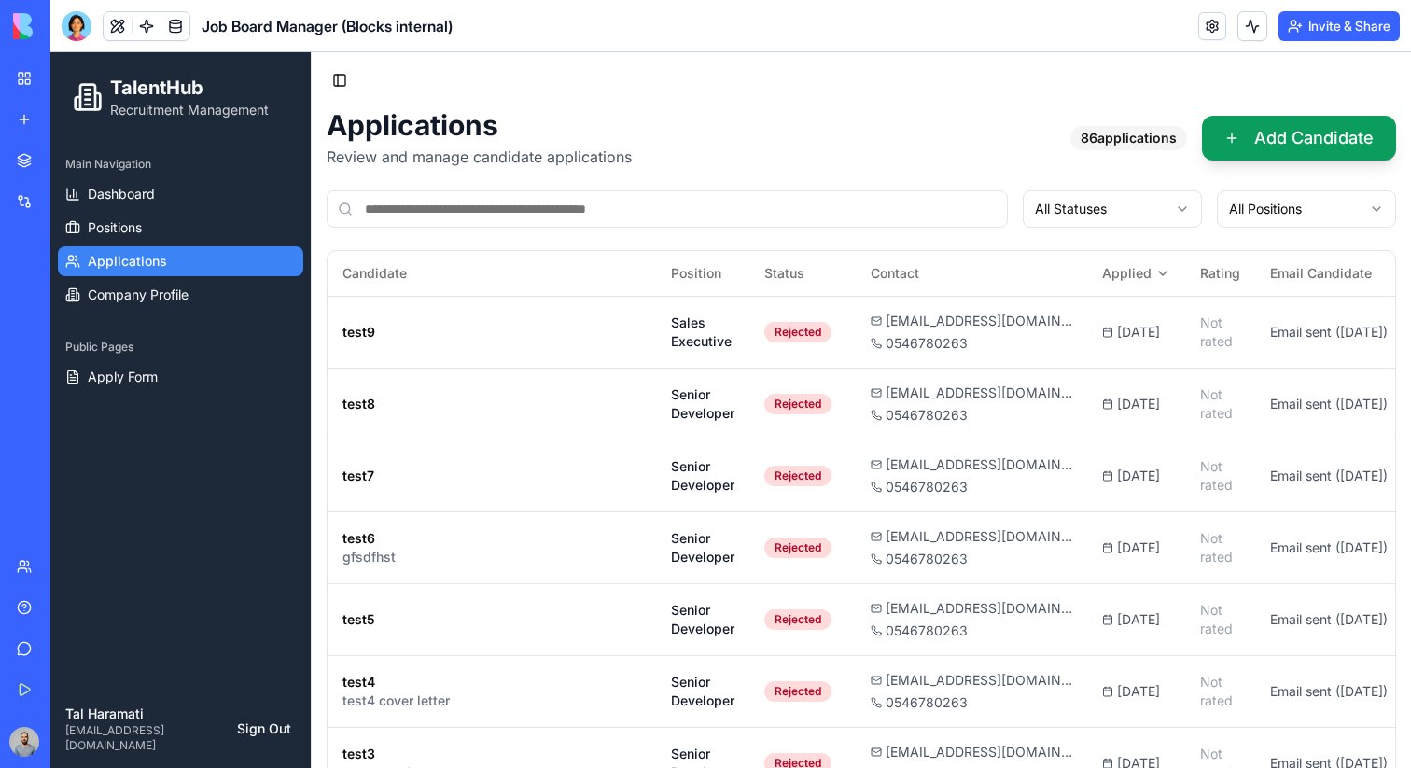
scroll to position [0, 10]
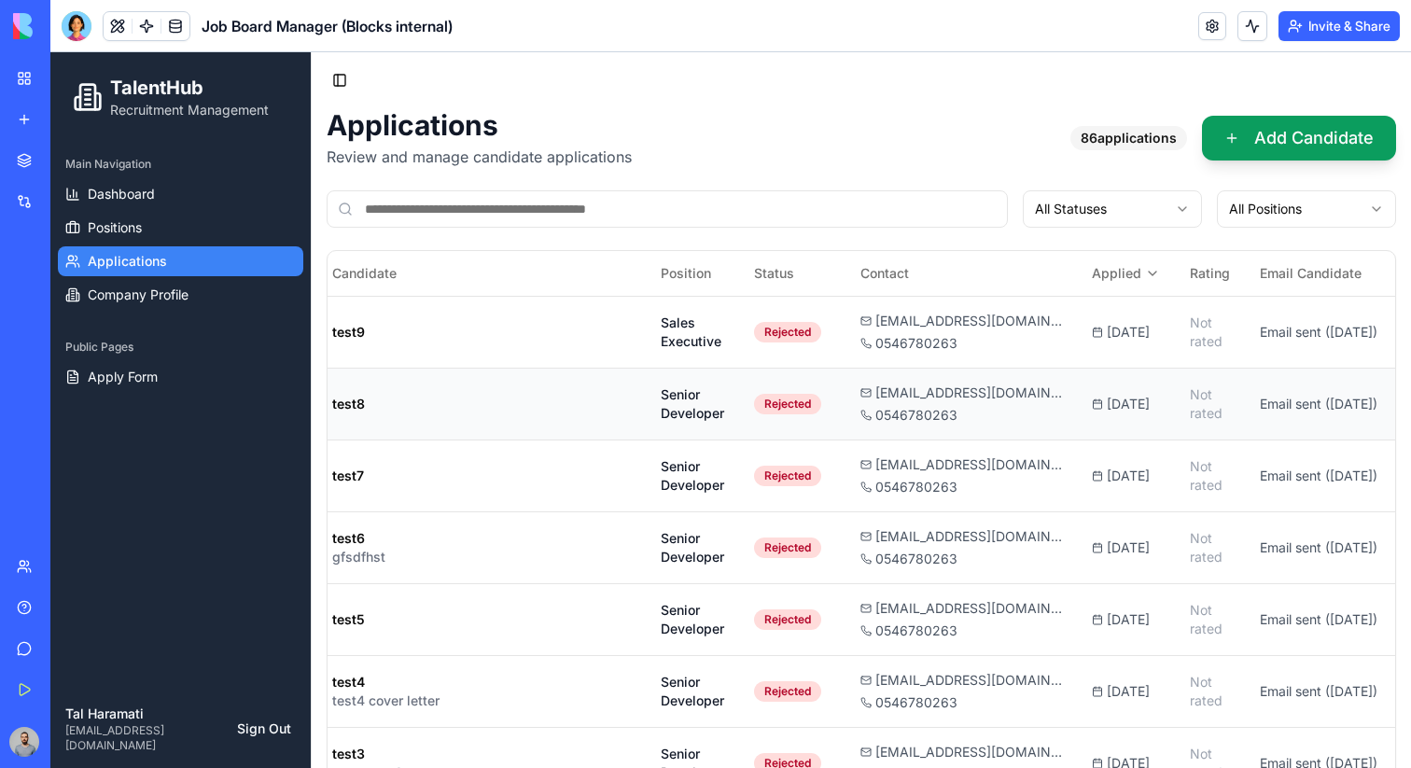
drag, startPoint x: 1271, startPoint y: 410, endPoint x: 1332, endPoint y: 417, distance: 61.1
click at [1333, 412] on span "Email sent ( 15/09/2025 )" at bounding box center [1319, 404] width 118 height 16
click at [858, 119] on div "Applications Review and manage candidate applications 86 applications Add Candi…" at bounding box center [862, 138] width 1070 height 60
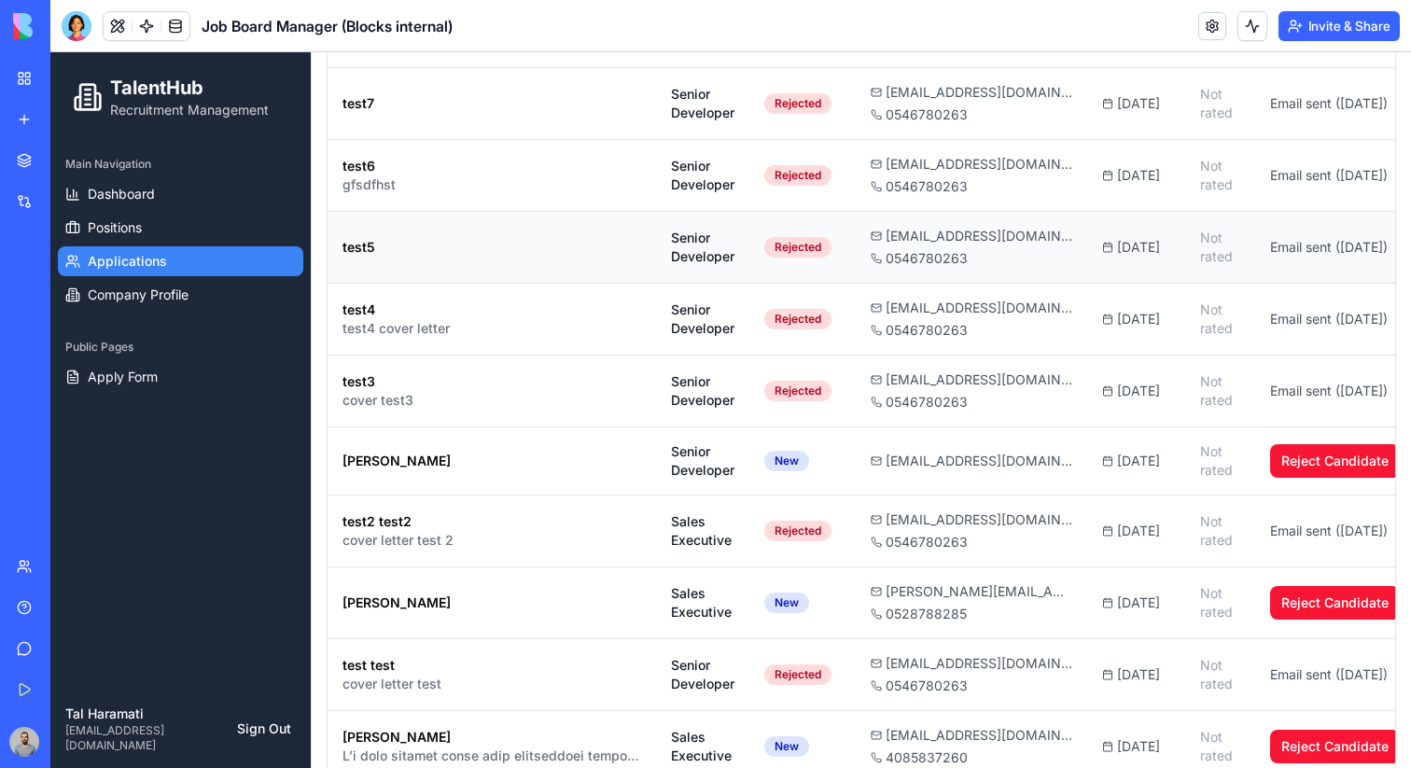
scroll to position [386, 0]
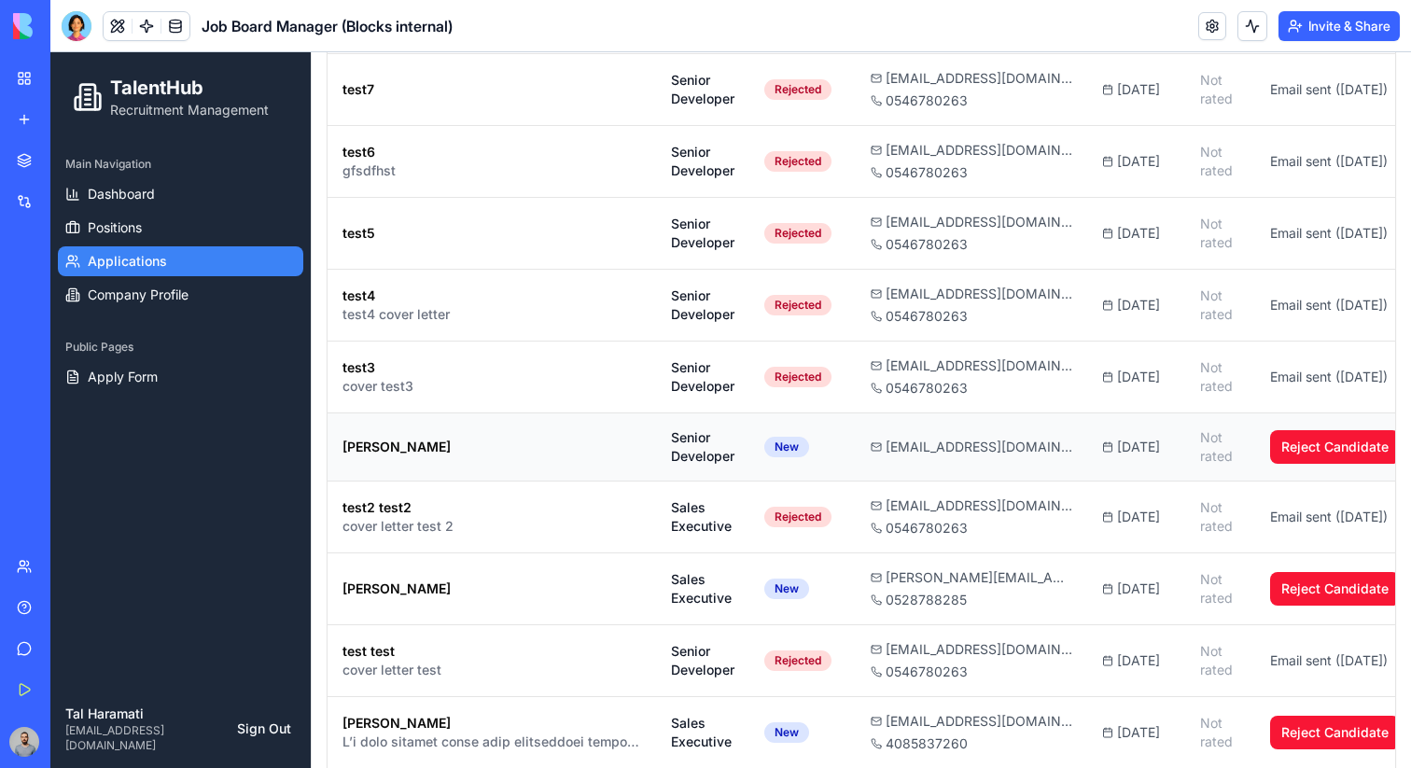
click at [844, 442] on td "New" at bounding box center [802, 447] width 106 height 68
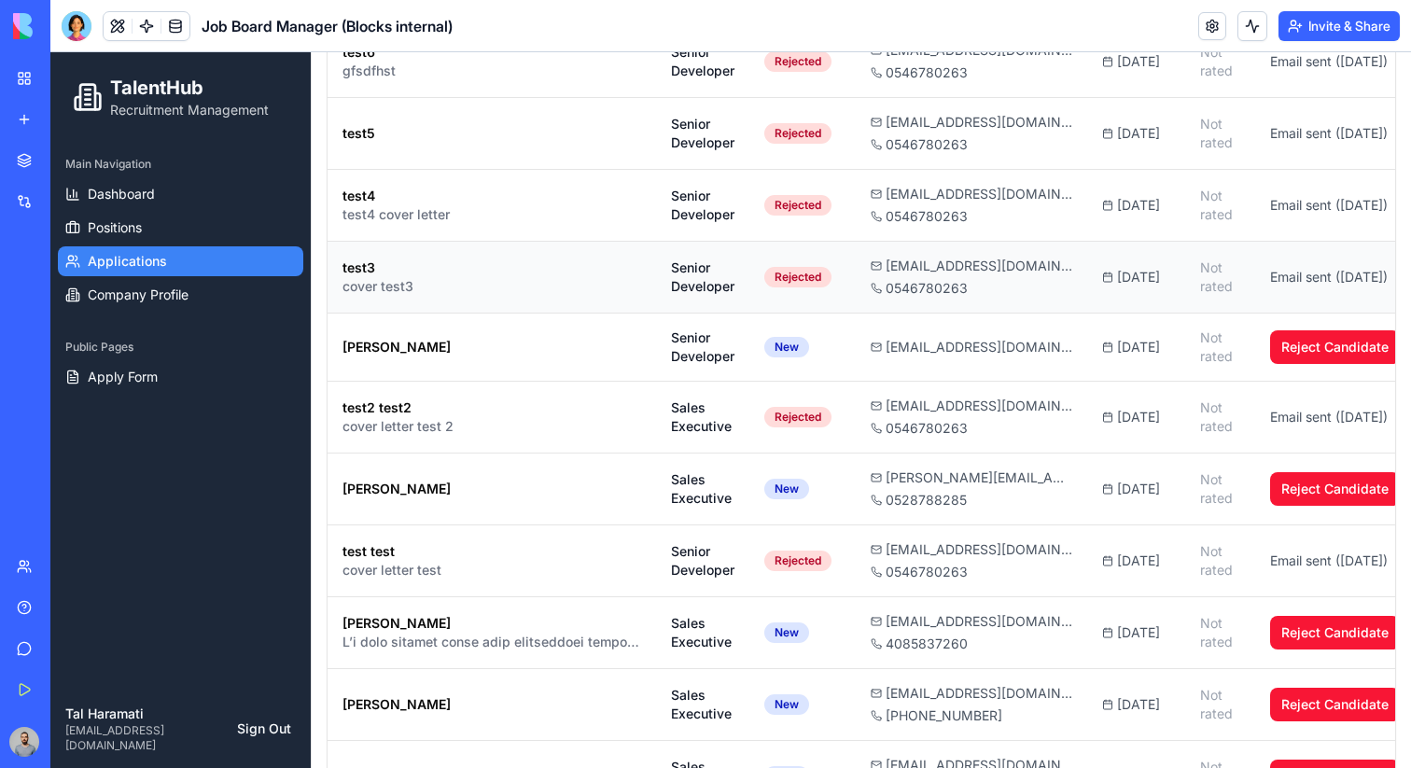
scroll to position [429, 0]
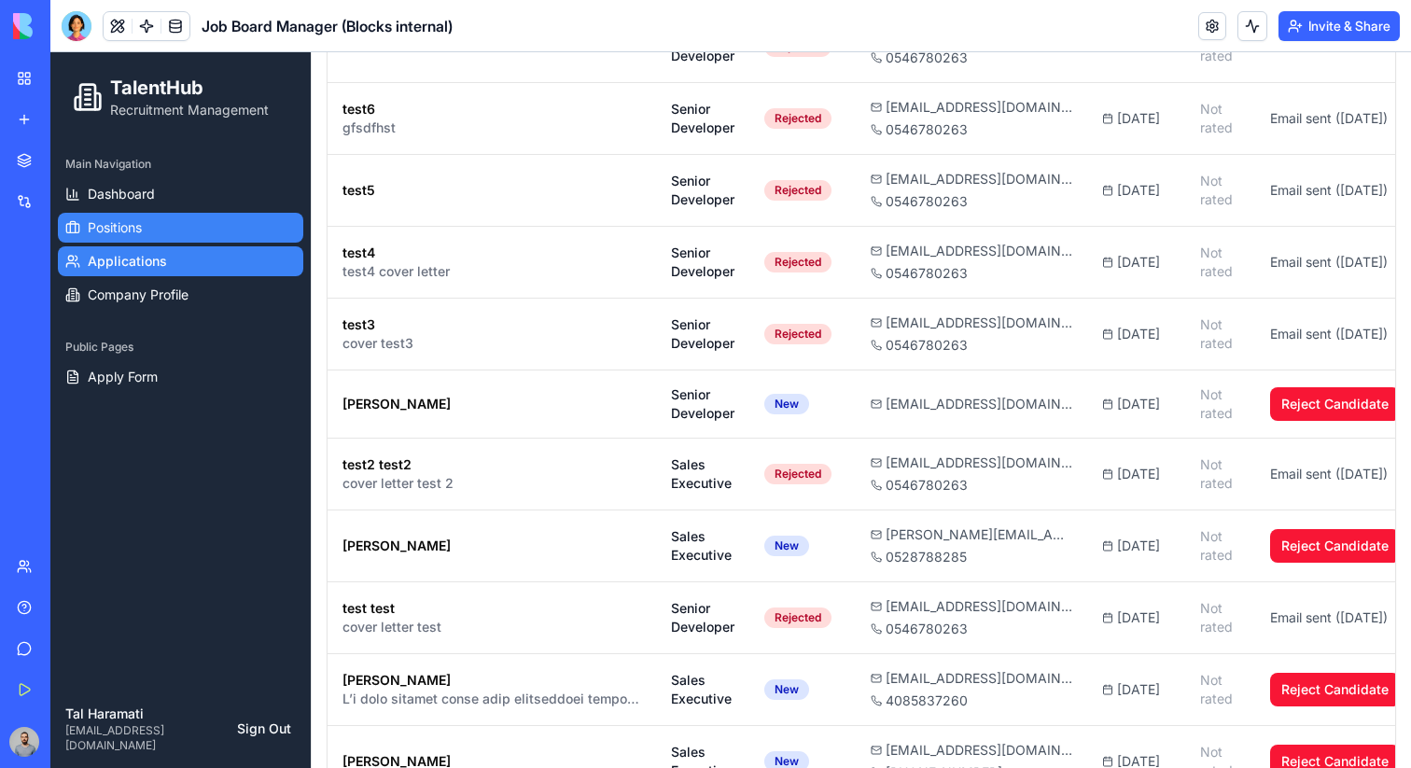
click at [142, 231] on span "Positions" at bounding box center [115, 227] width 54 height 19
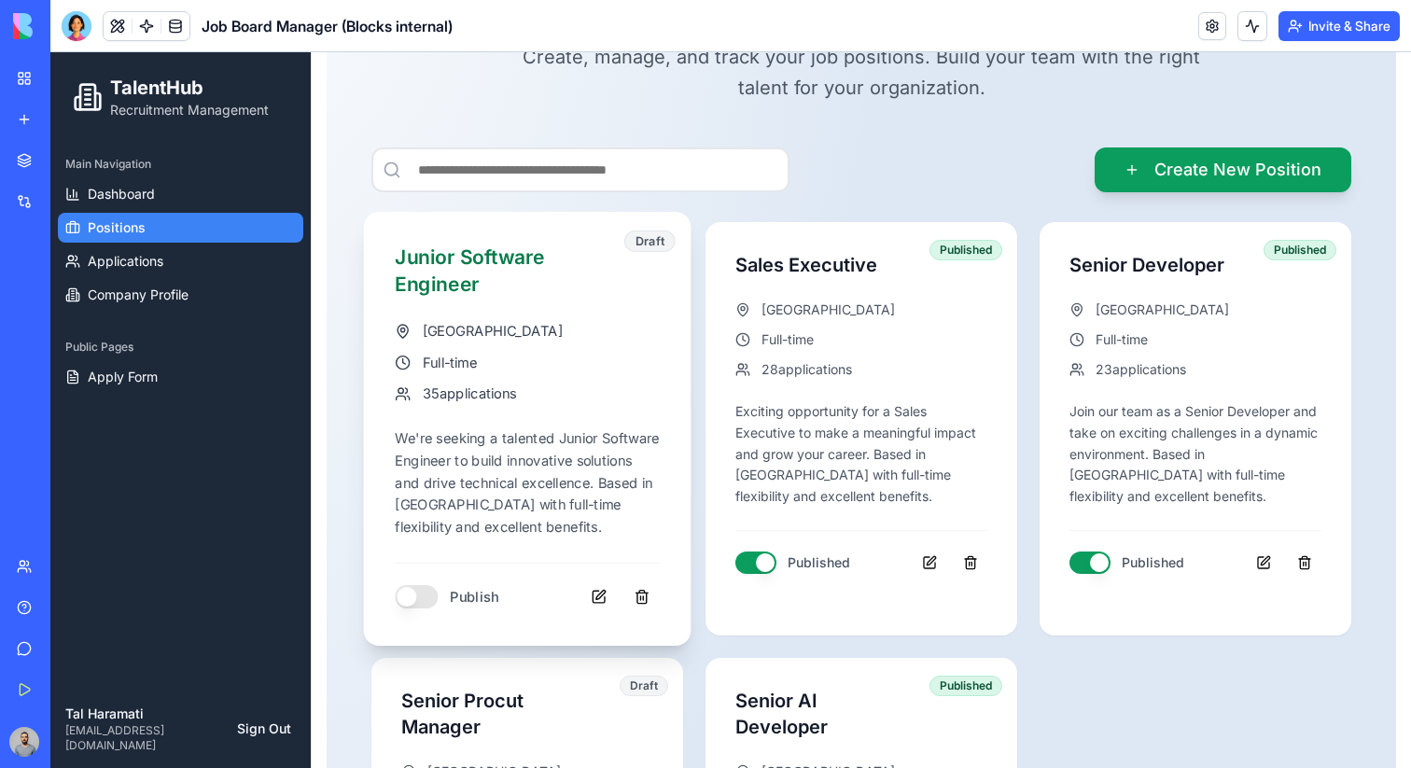
scroll to position [160, 0]
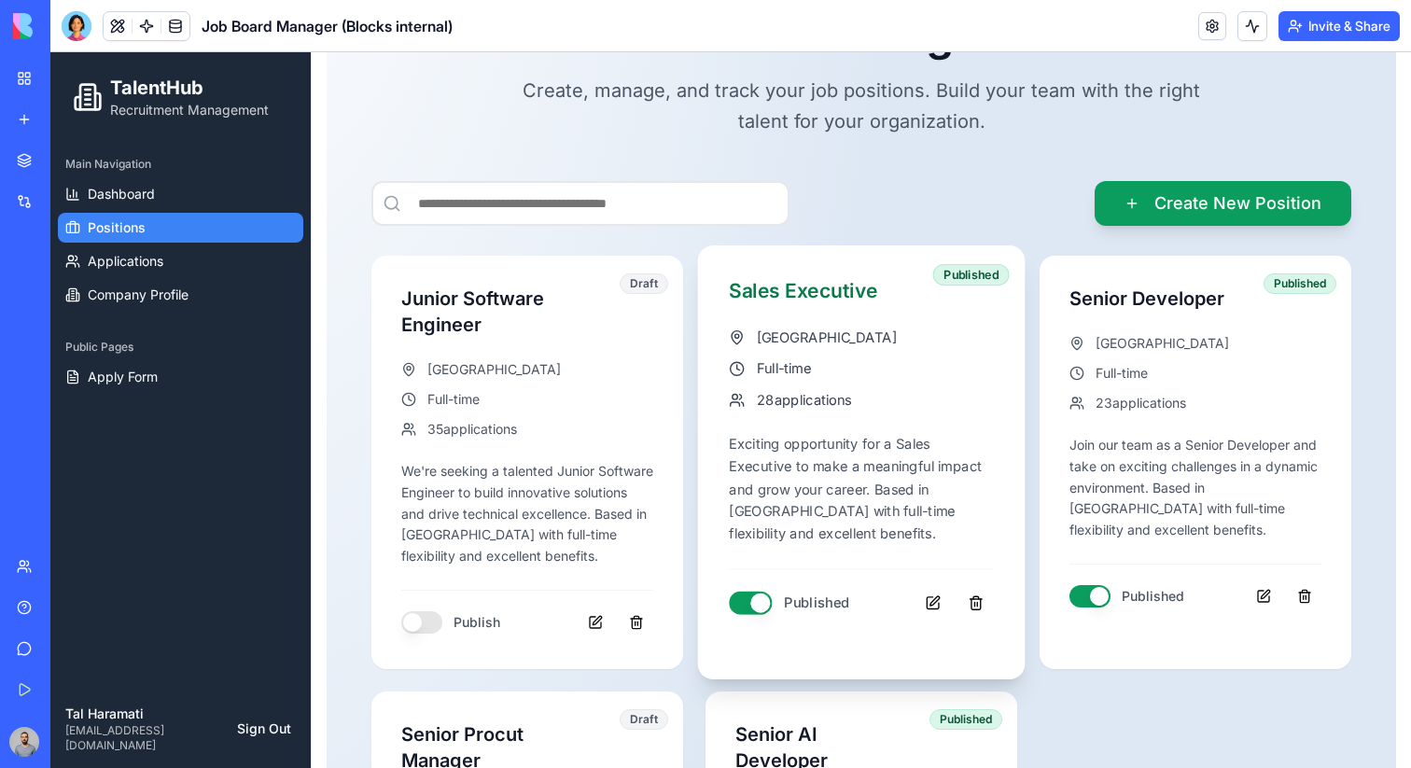
click at [758, 606] on button "button" at bounding box center [750, 602] width 43 height 23
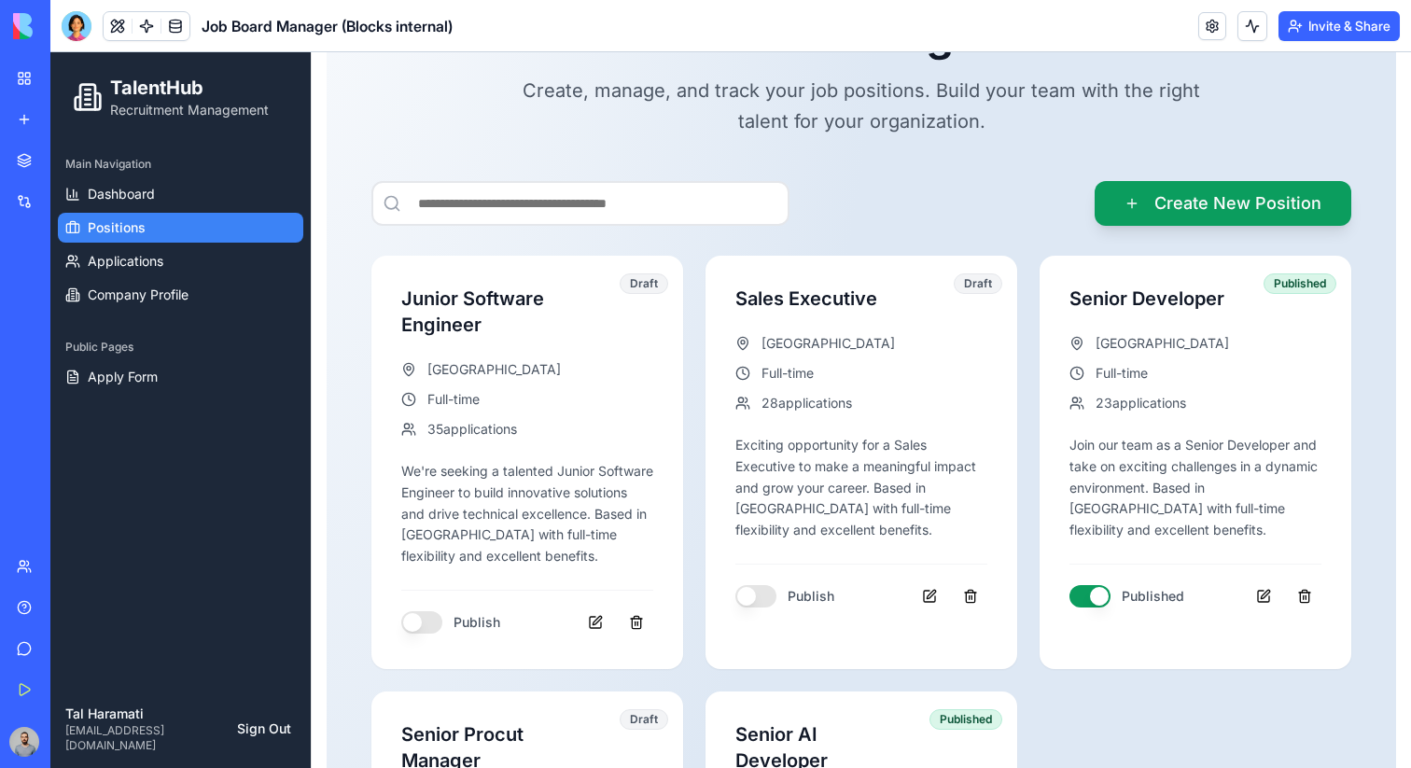
type button "on"
